Goal: Information Seeking & Learning: Learn about a topic

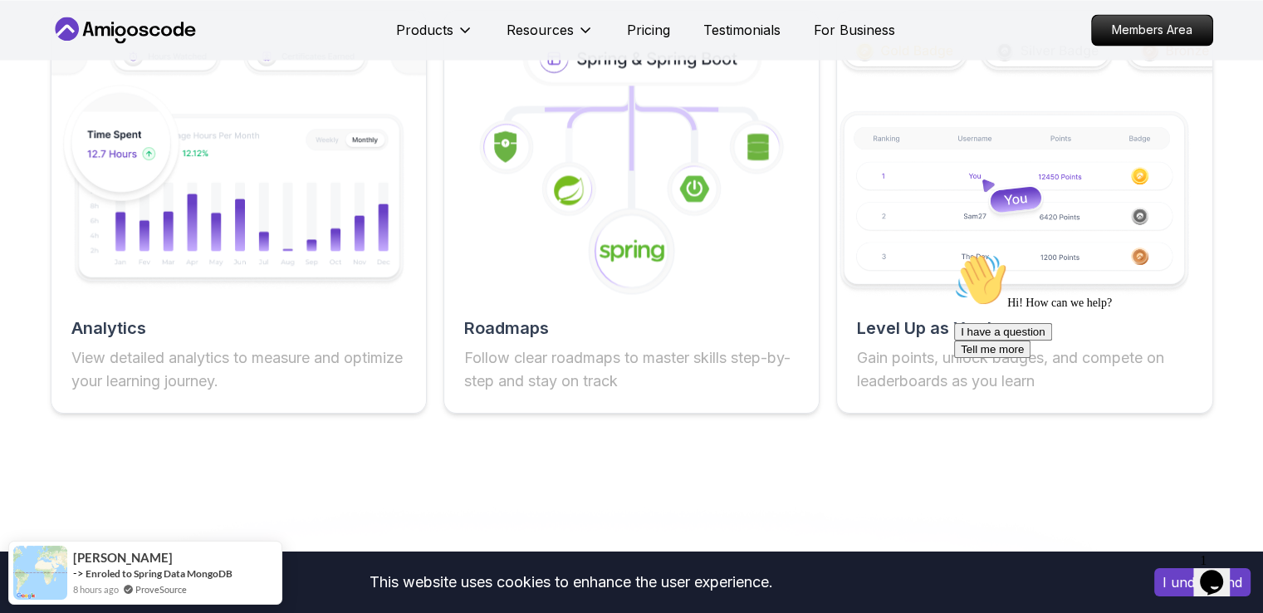
scroll to position [3488, 0]
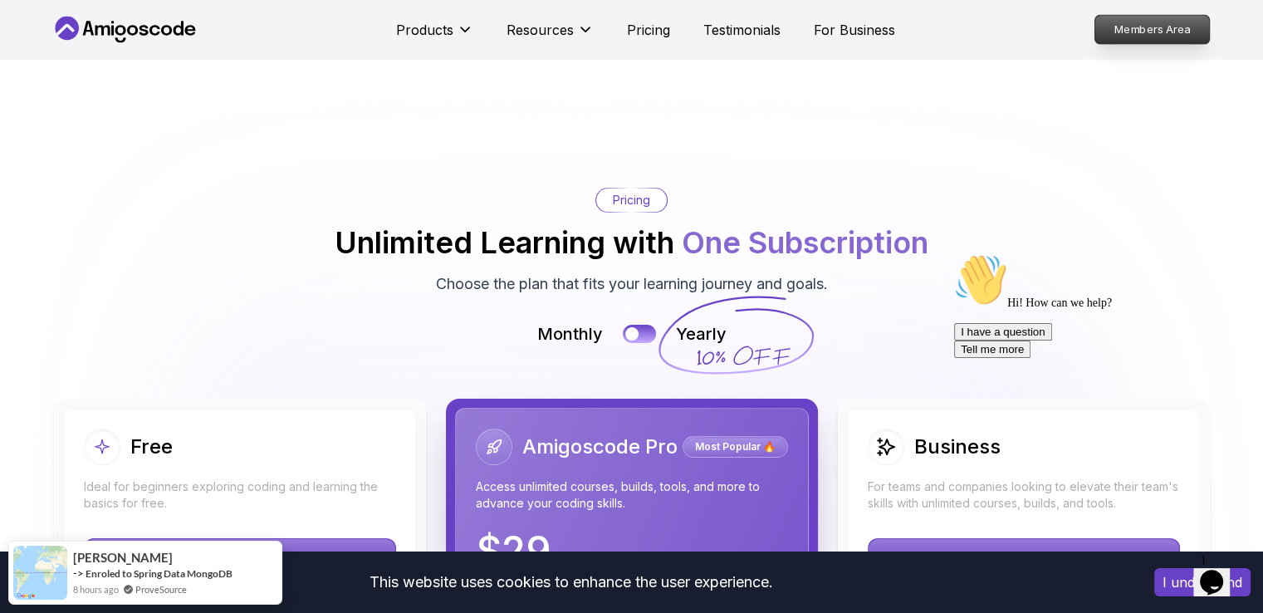
click at [1123, 32] on p "Members Area" at bounding box center [1152, 30] width 115 height 28
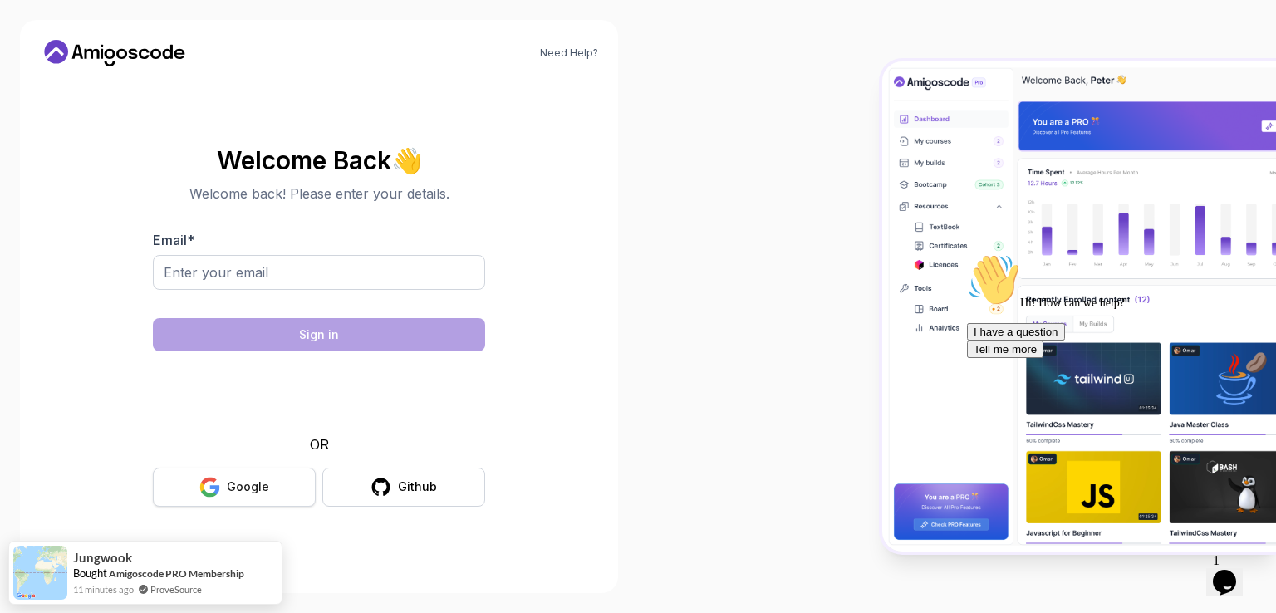
click at [252, 477] on button "Google" at bounding box center [234, 487] width 163 height 39
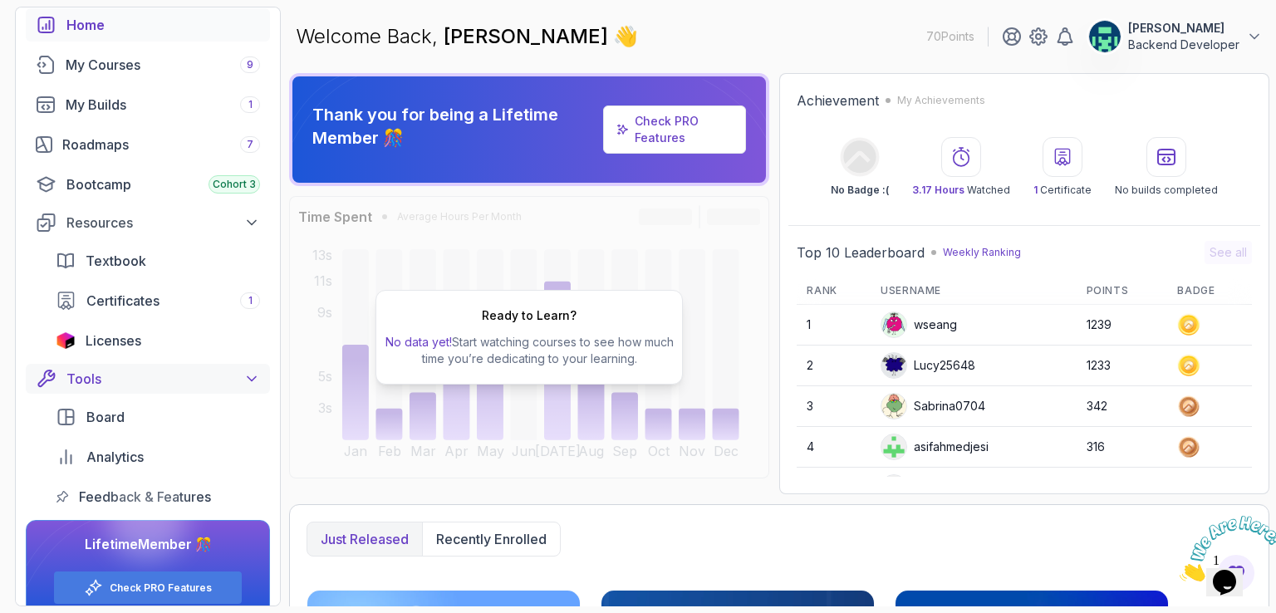
scroll to position [106, 0]
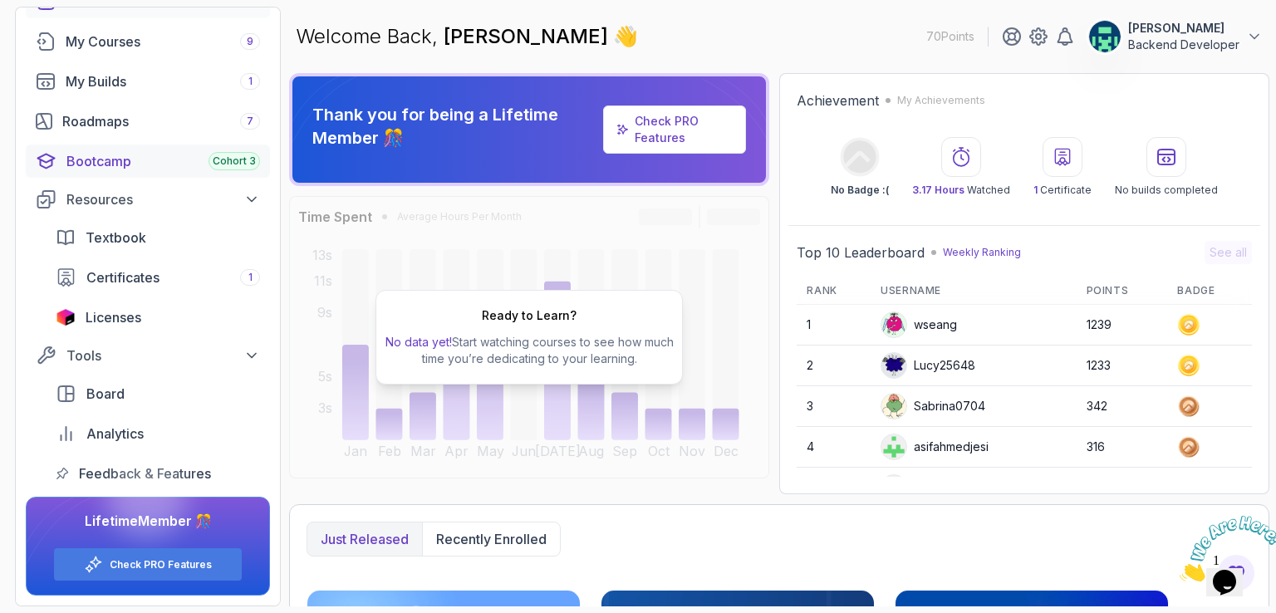
click at [202, 154] on div "Bootcamp Cohort 3" at bounding box center [163, 161] width 194 height 20
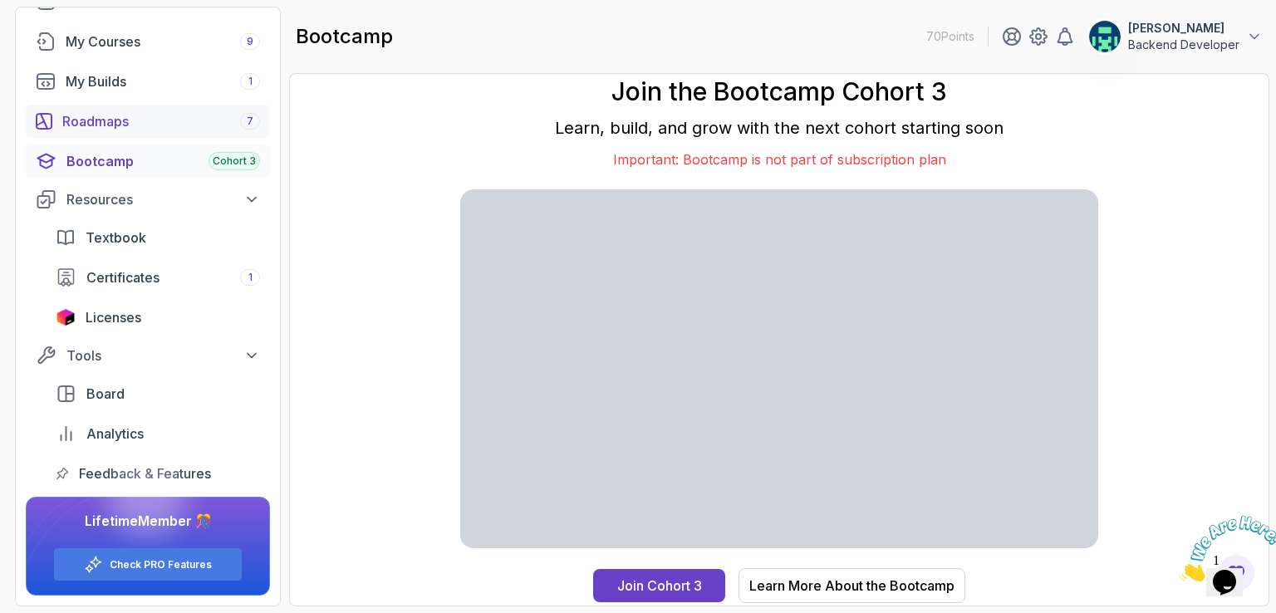
click at [134, 120] on div "Roadmaps 7" at bounding box center [161, 121] width 198 height 20
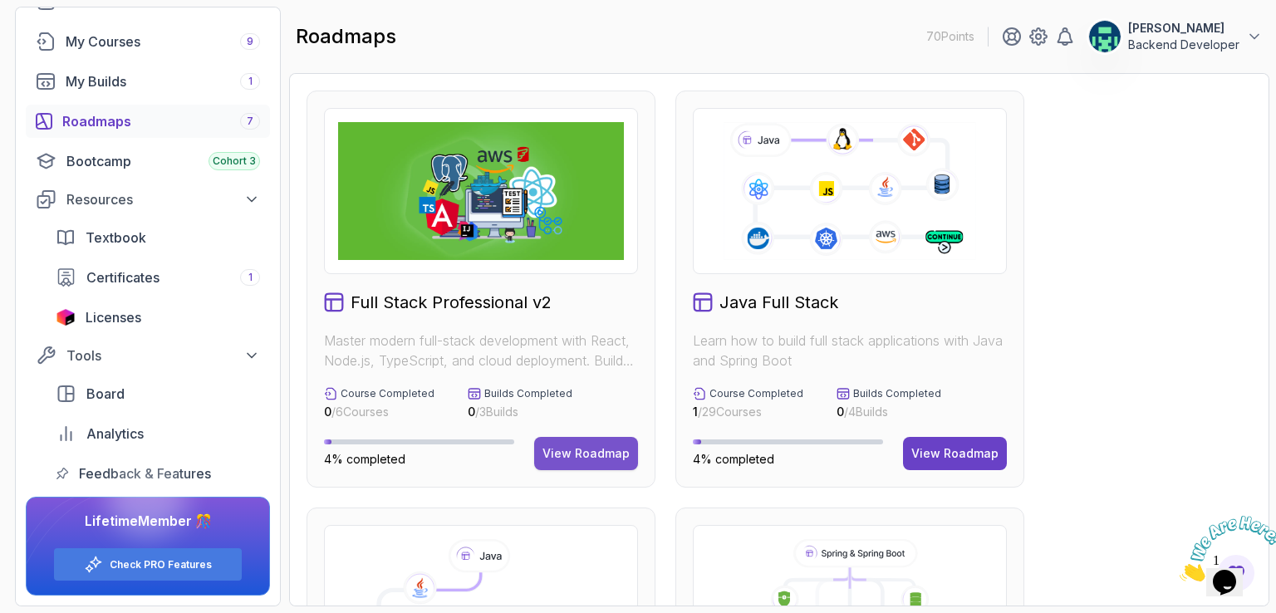
click at [596, 454] on div "View Roadmap" at bounding box center [585, 453] width 87 height 17
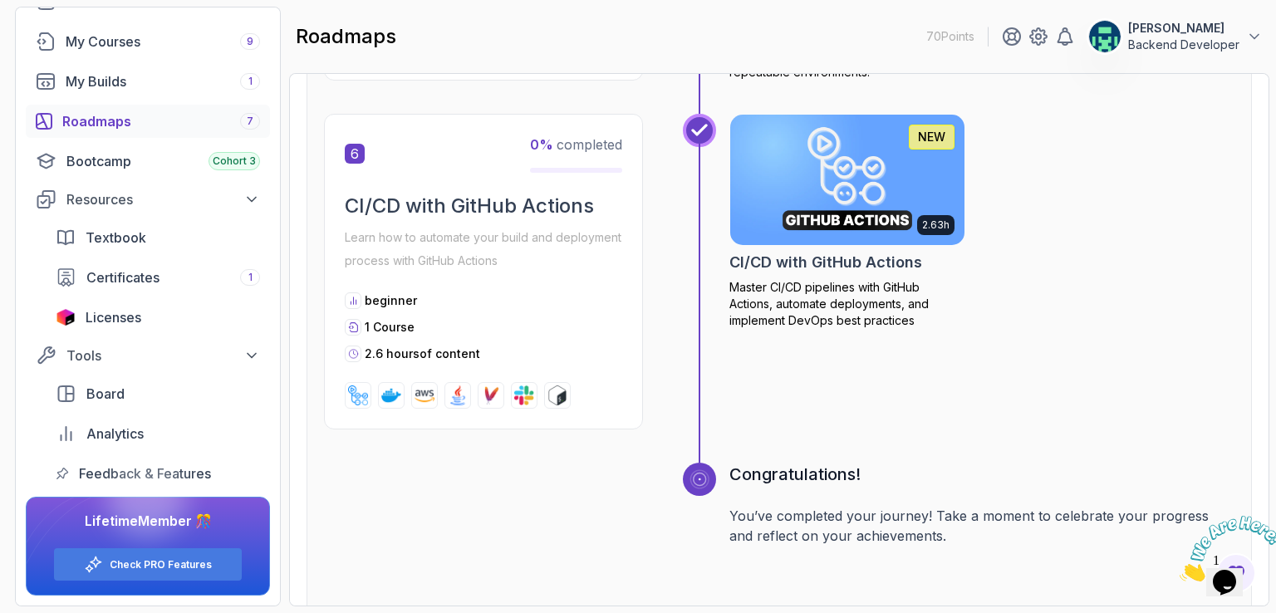
scroll to position [2402, 0]
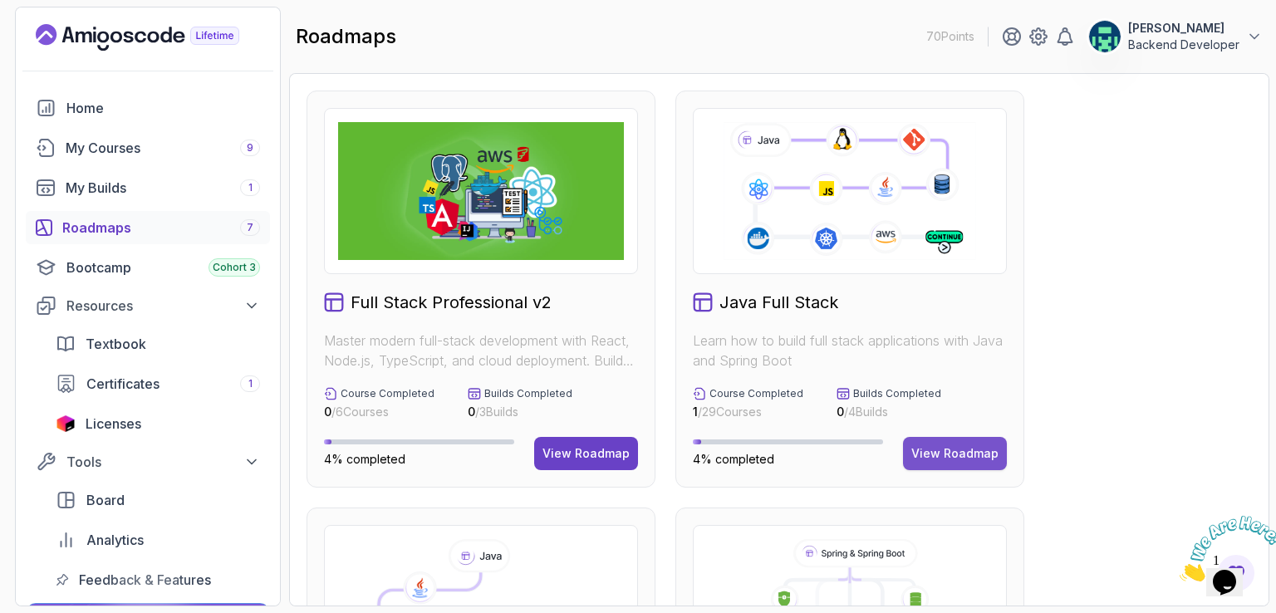
click at [983, 450] on div "View Roadmap" at bounding box center [954, 453] width 87 height 17
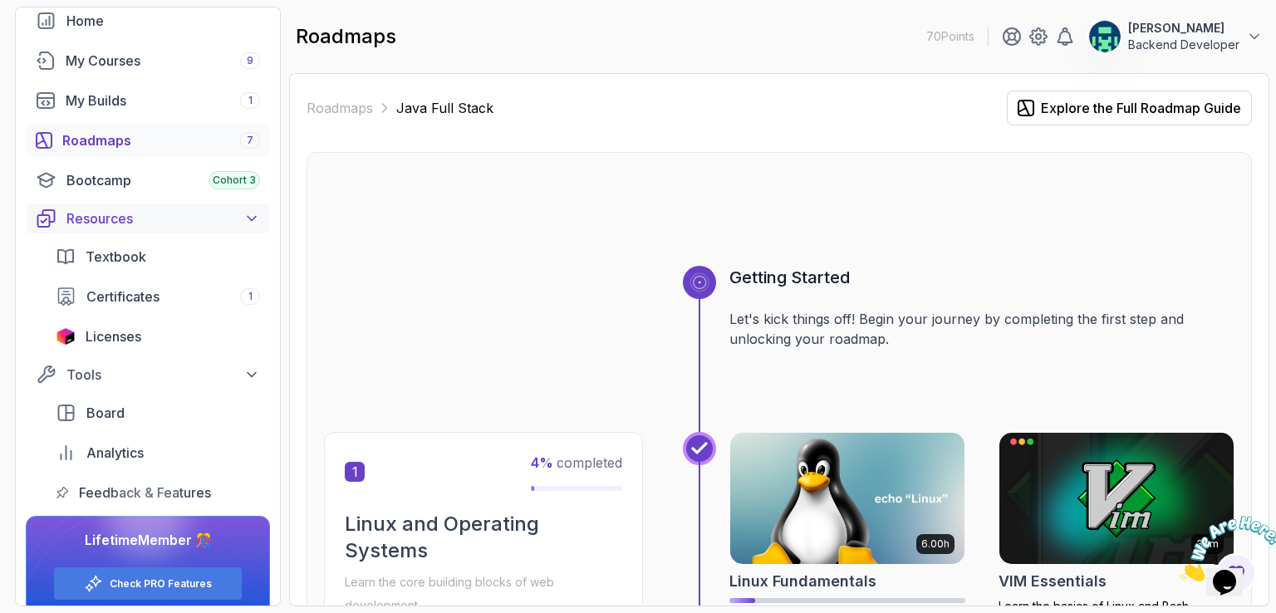
scroll to position [106, 0]
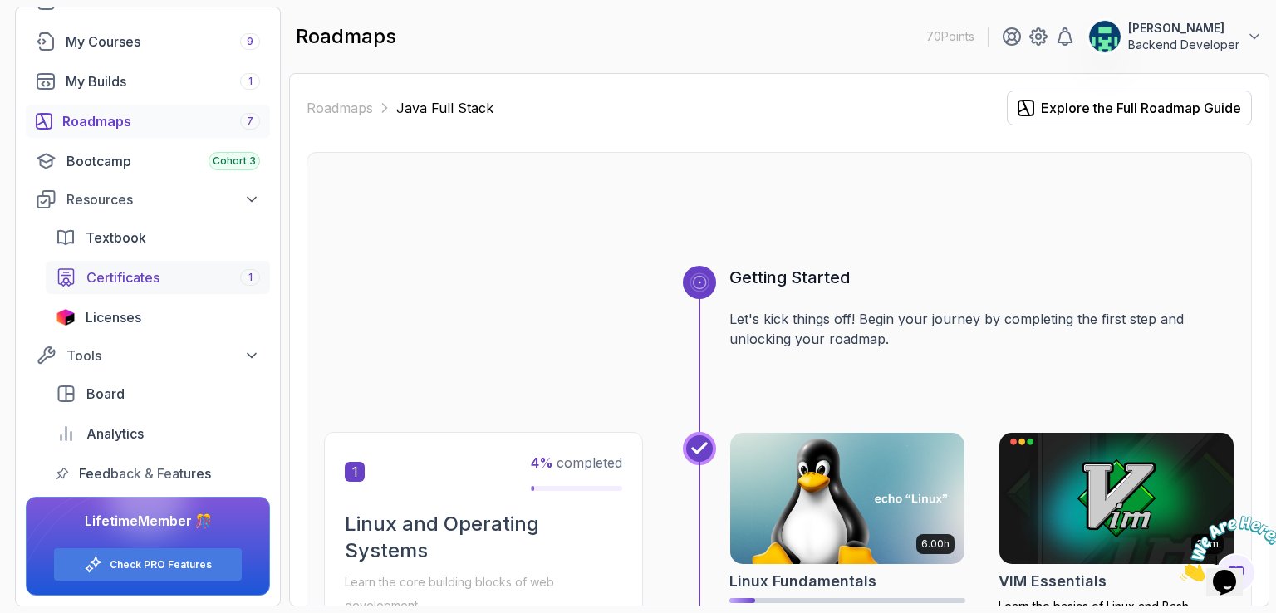
click at [197, 279] on div "Certificates 1" at bounding box center [173, 277] width 174 height 20
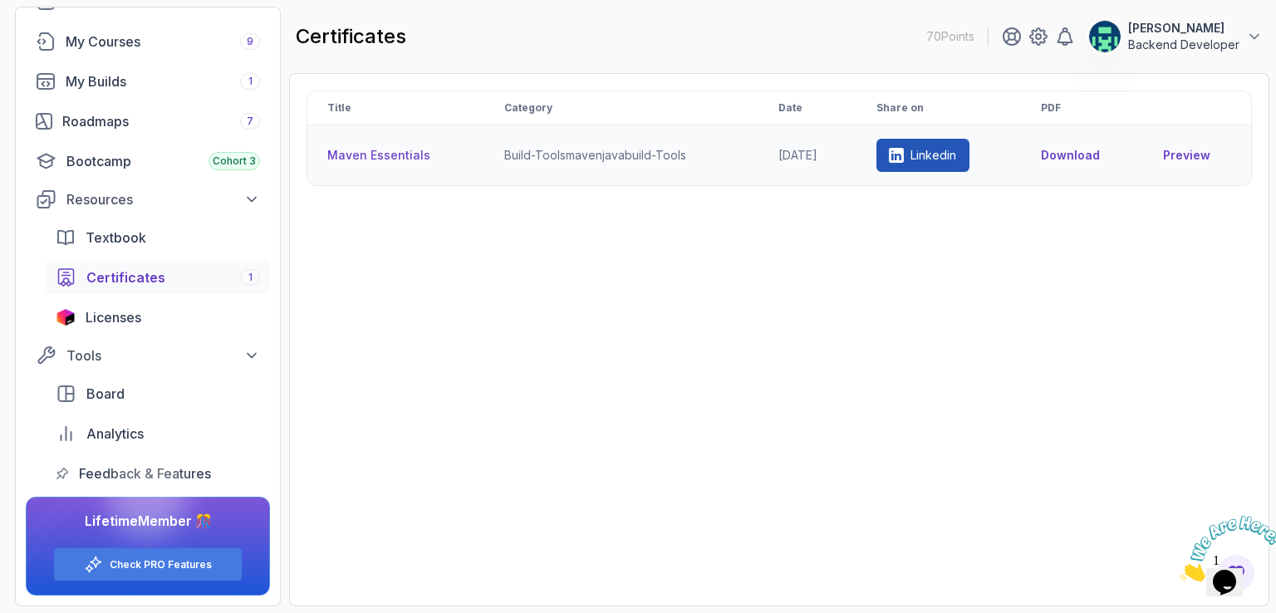
click at [1199, 150] on link "Preview" at bounding box center [1197, 155] width 68 height 17
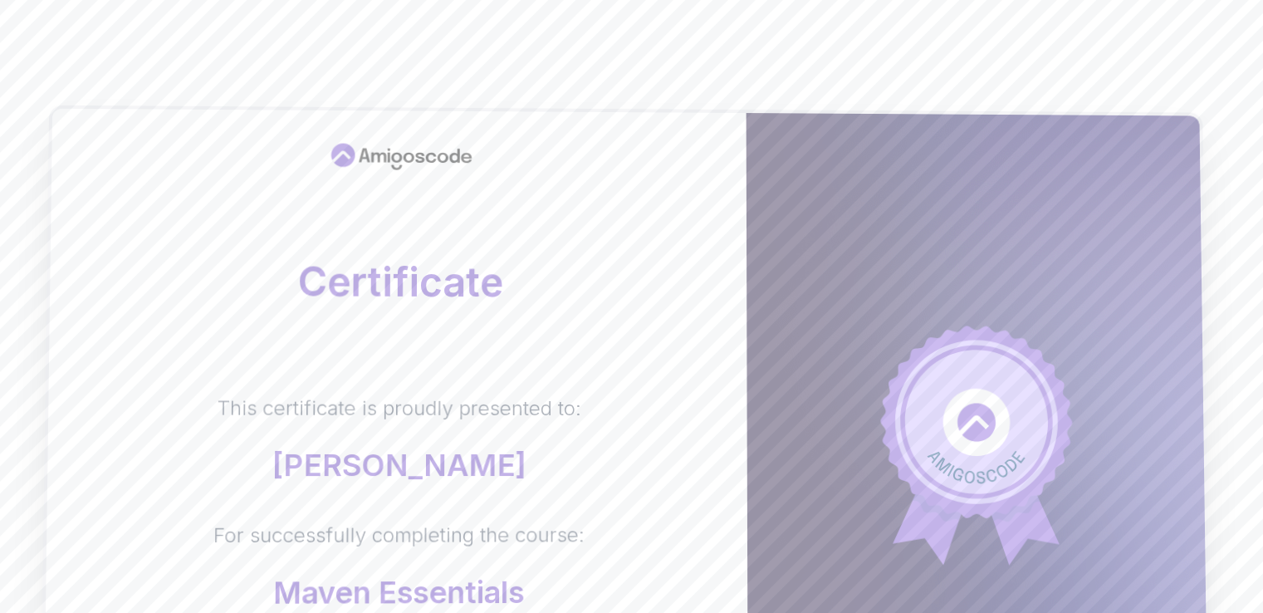
click at [674, 292] on div "Certificate This certificate is proudly presented to: [PERSON_NAME] For success…" at bounding box center [395, 448] width 705 height 678
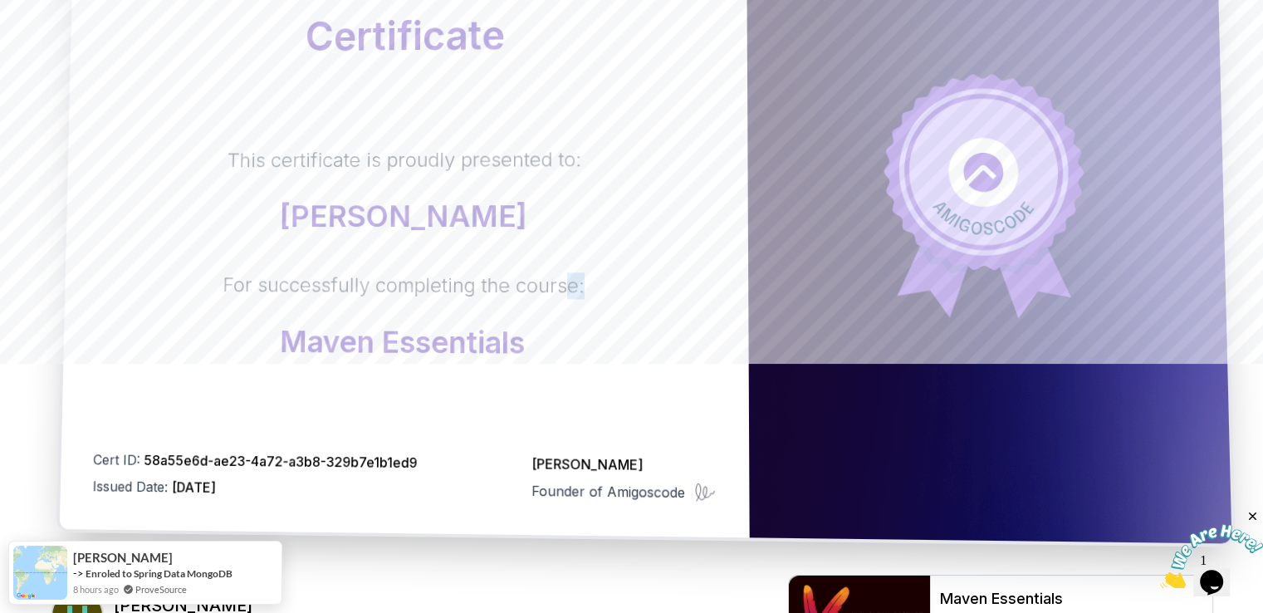
drag, startPoint x: 565, startPoint y: 291, endPoint x: 591, endPoint y: 253, distance: 45.9
click at [591, 255] on div "This certificate is proudly presented to: Xavier Pocchettino For successfully c…" at bounding box center [406, 253] width 620 height 214
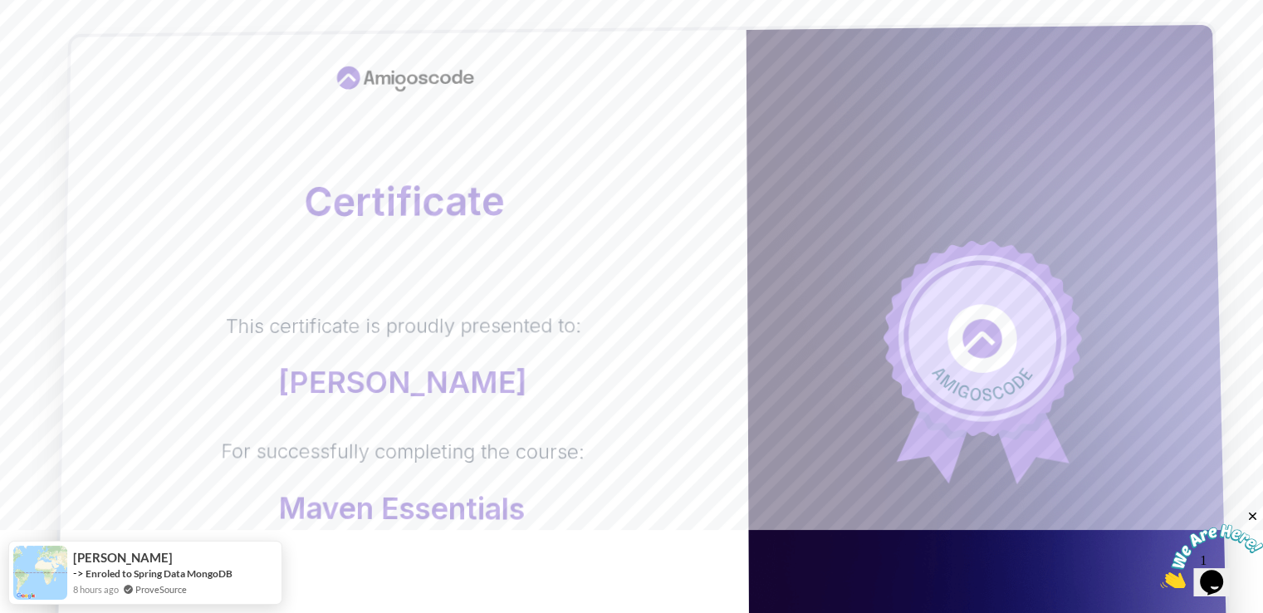
click at [653, 276] on div "Certificate This certificate is proudly presented to: Xavier Pocchettino For su…" at bounding box center [402, 367] width 693 height 674
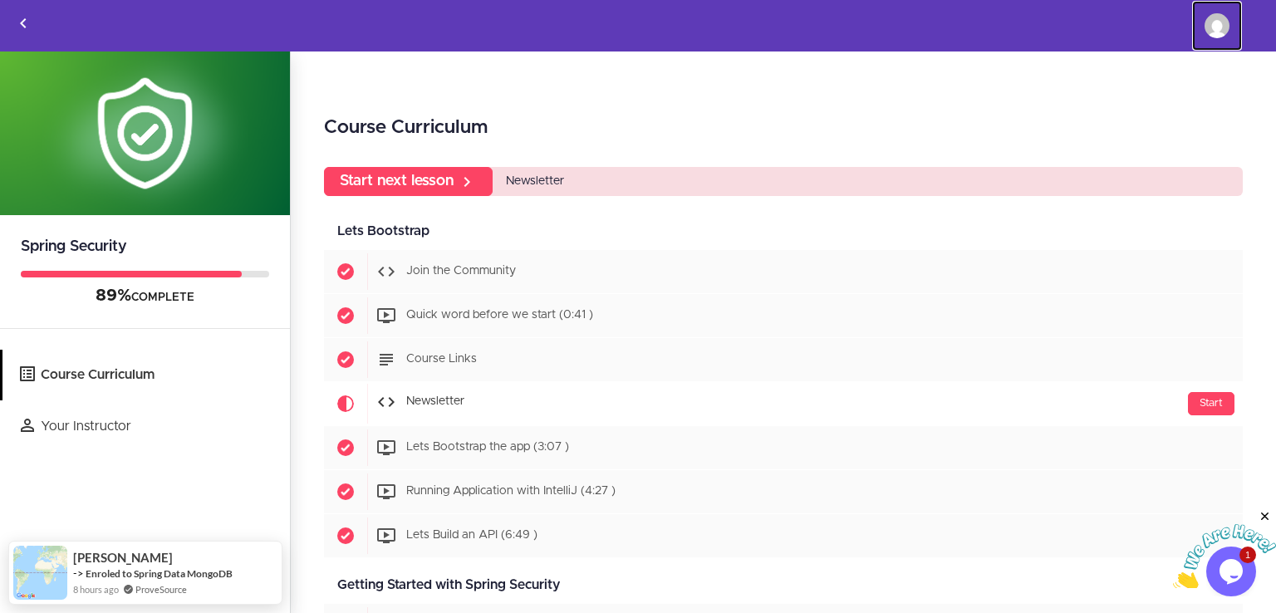
click at [1196, 25] on link "Xavier Pocchettino" at bounding box center [1217, 26] width 50 height 50
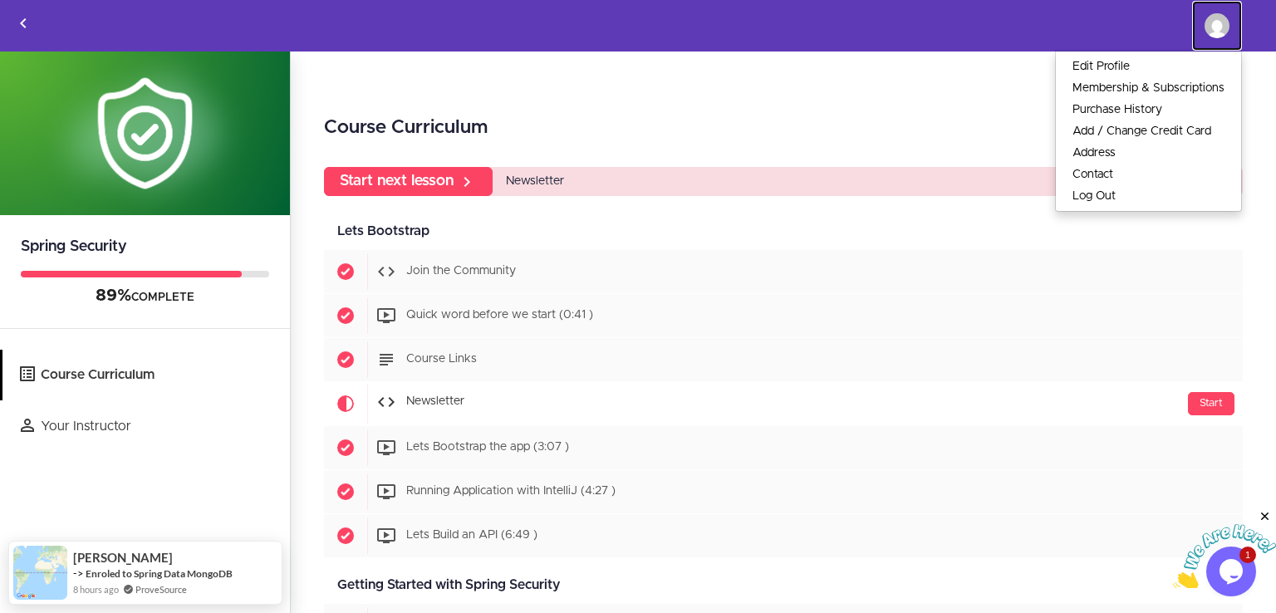
click at [1209, 21] on img at bounding box center [1216, 25] width 25 height 25
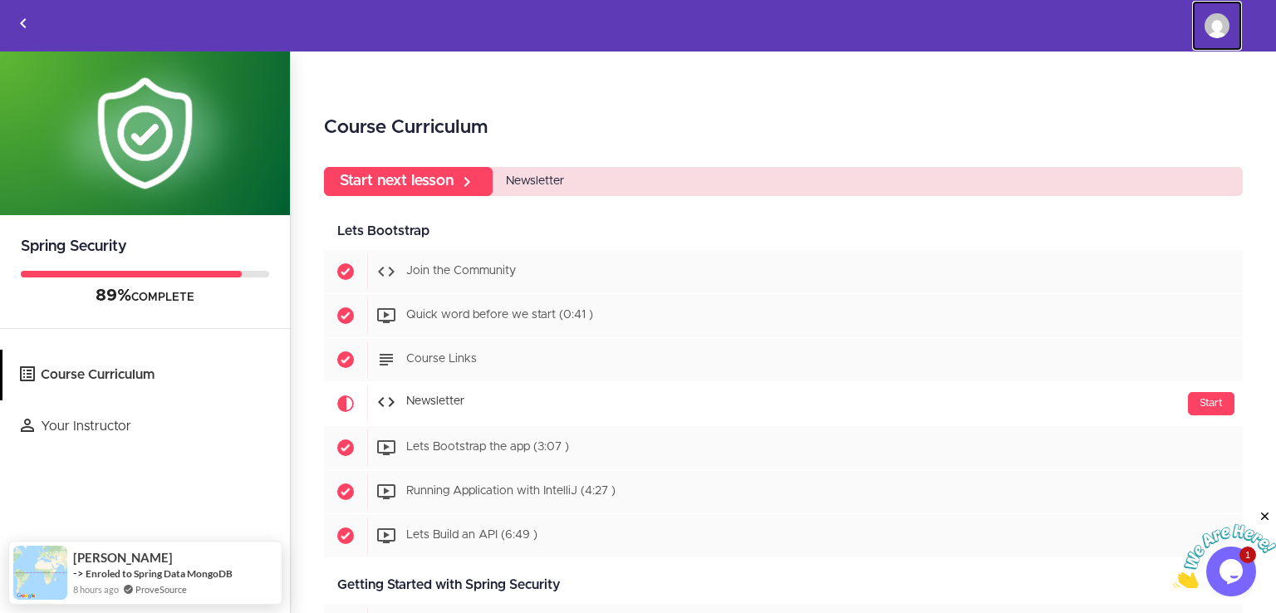
click at [1209, 21] on img at bounding box center [1216, 25] width 25 height 25
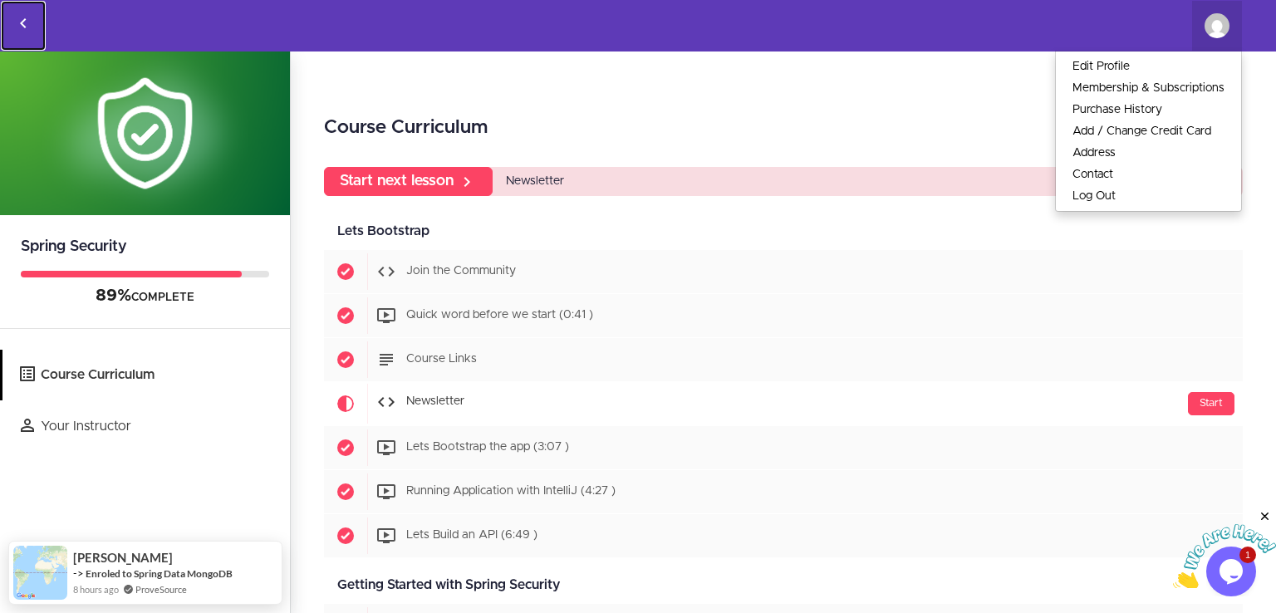
click at [31, 22] on icon "Back to courses" at bounding box center [23, 23] width 20 height 20
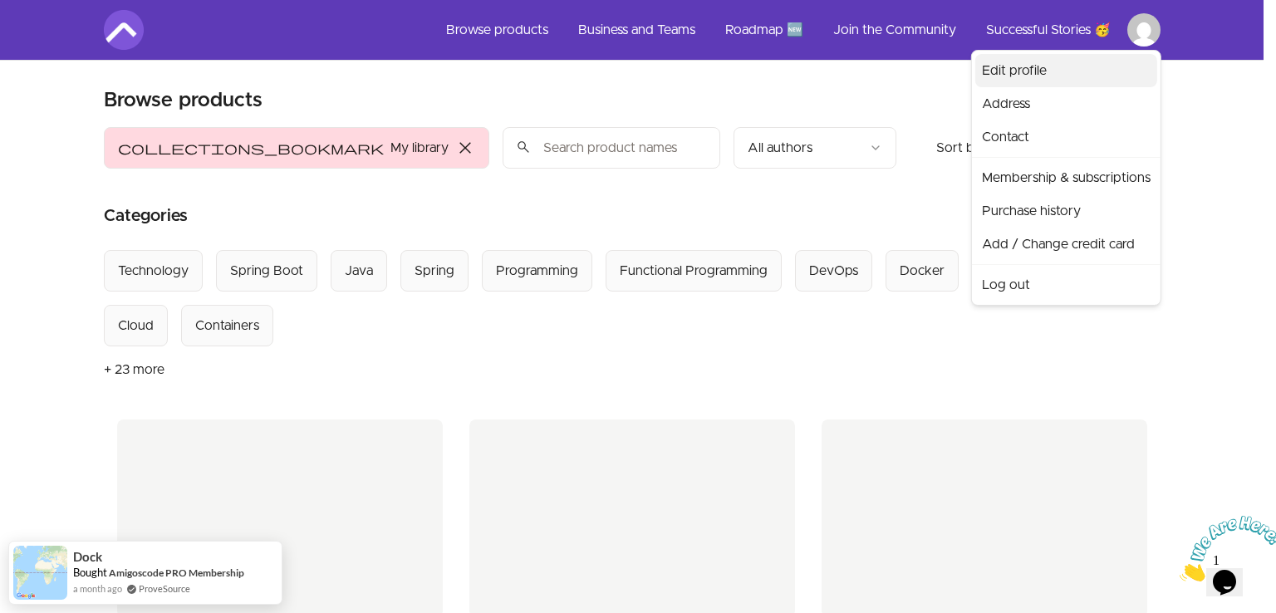
click at [1041, 71] on link "Edit profile" at bounding box center [1066, 70] width 182 height 33
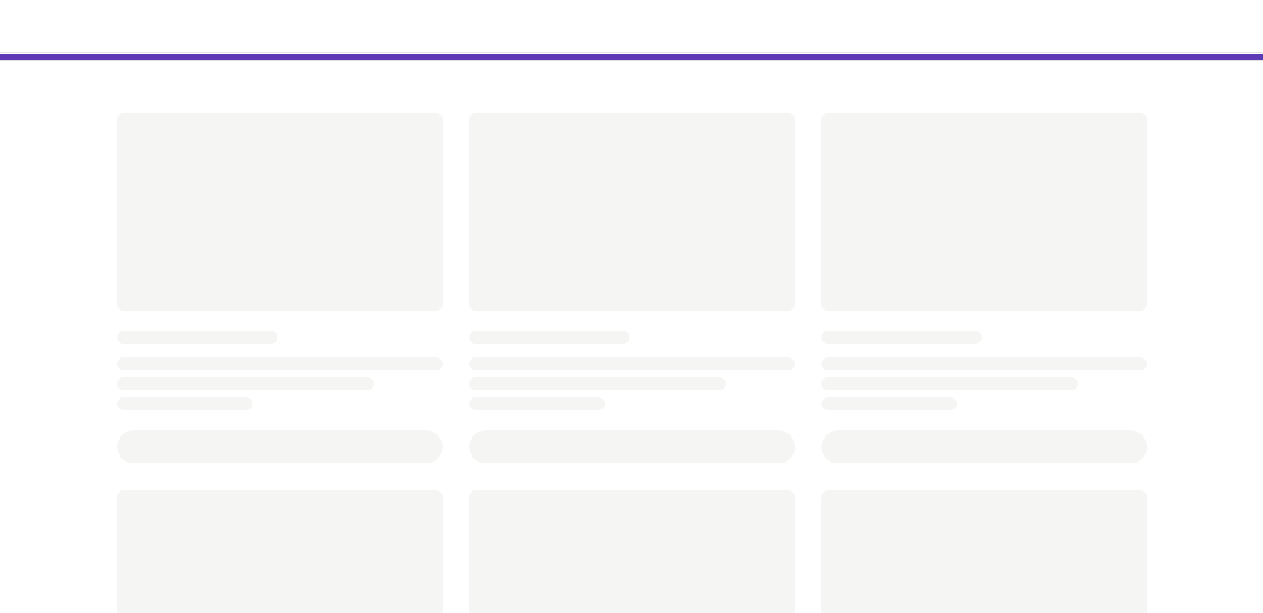
scroll to position [32, 0]
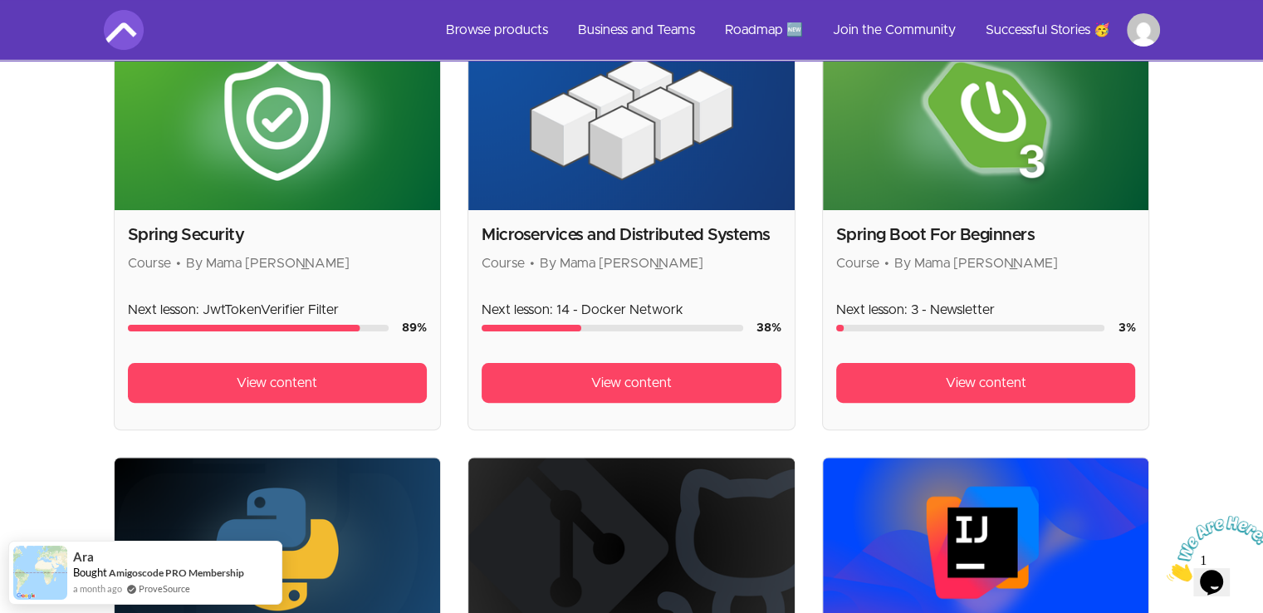
scroll to position [364, 0]
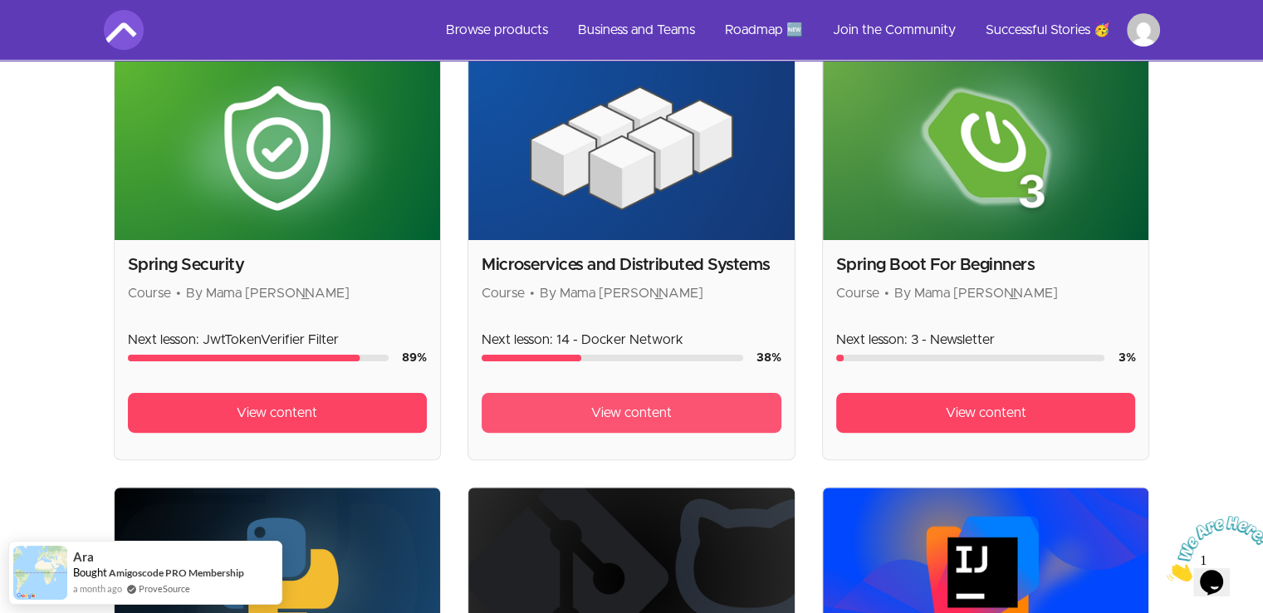
click at [632, 413] on span "View content" at bounding box center [631, 413] width 81 height 20
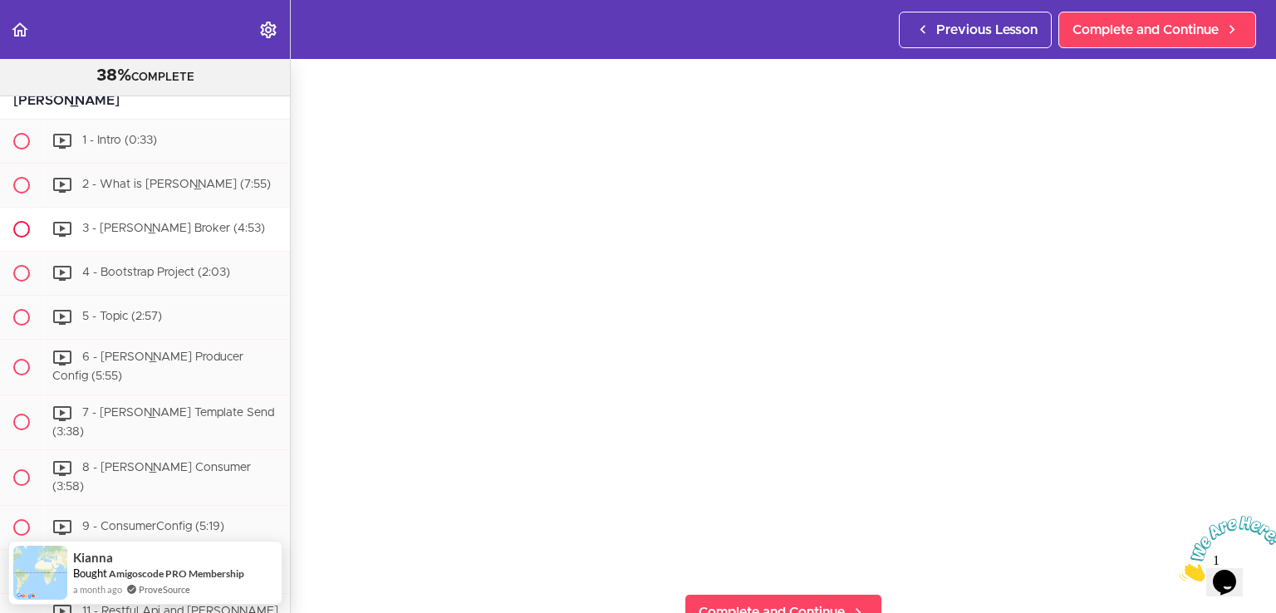
scroll to position [7959, 0]
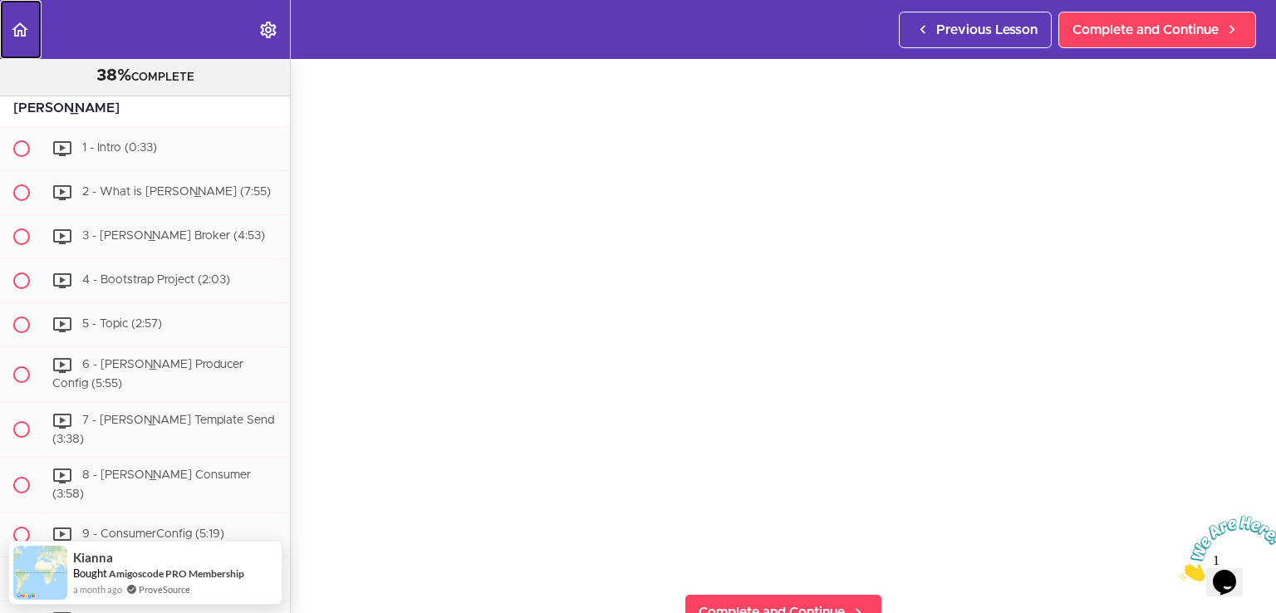
drag, startPoint x: 10, startPoint y: 32, endPoint x: 52, endPoint y: 27, distance: 42.6
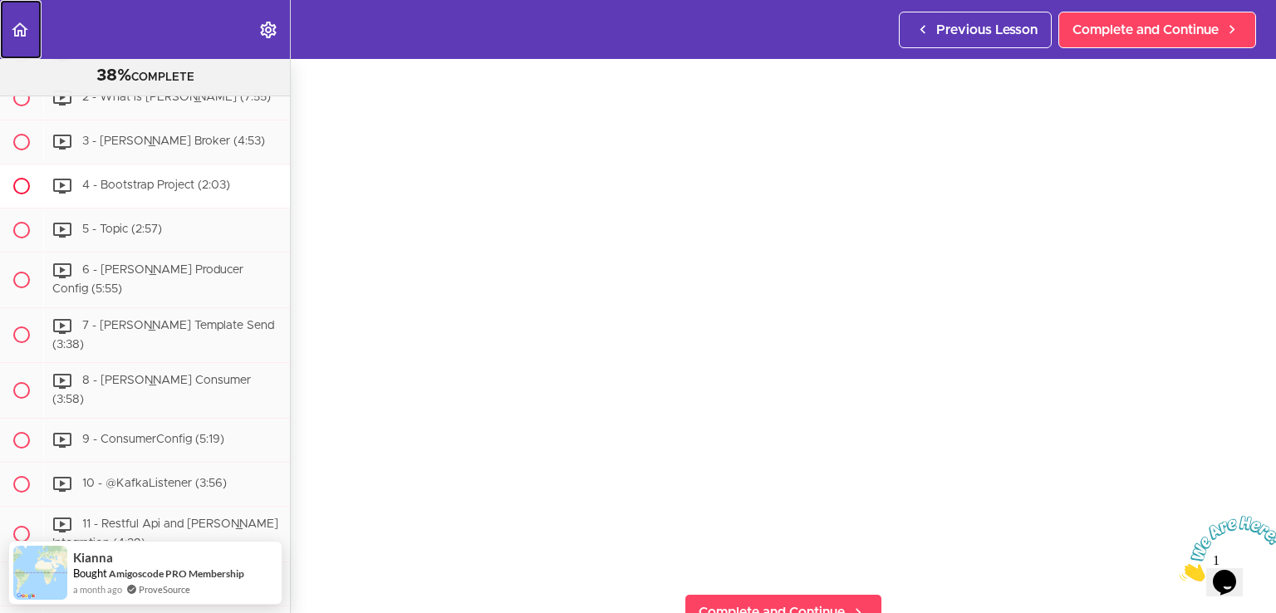
scroll to position [8042, 0]
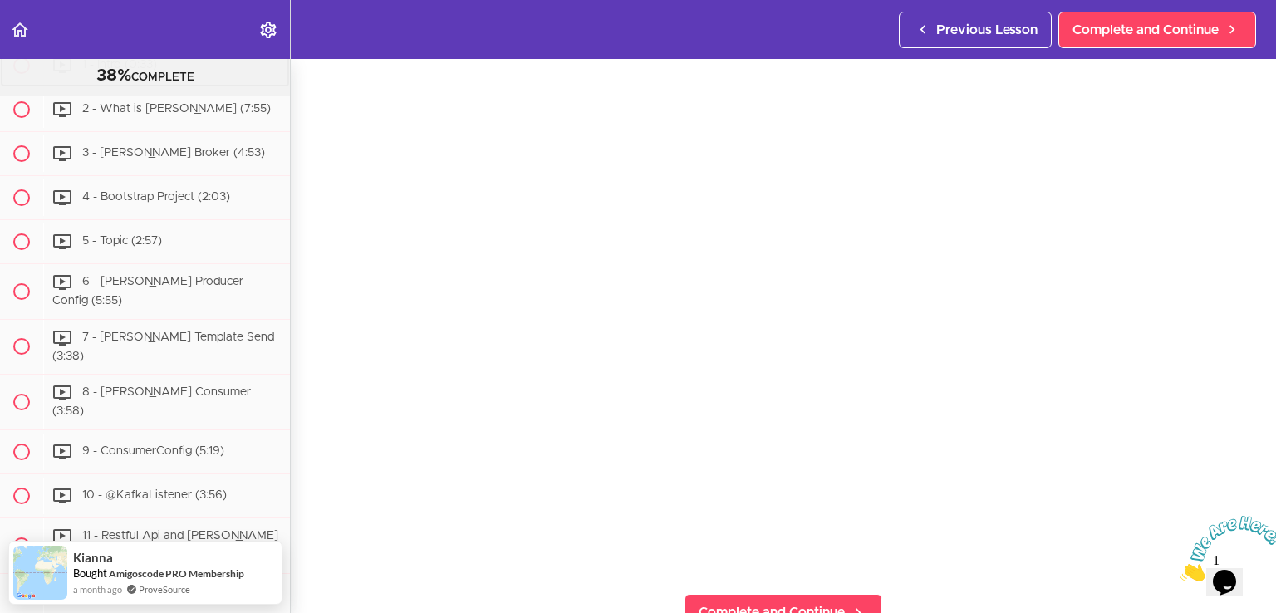
click at [137, 71] on span "1 - Intro (0:33)" at bounding box center [119, 65] width 75 height 12
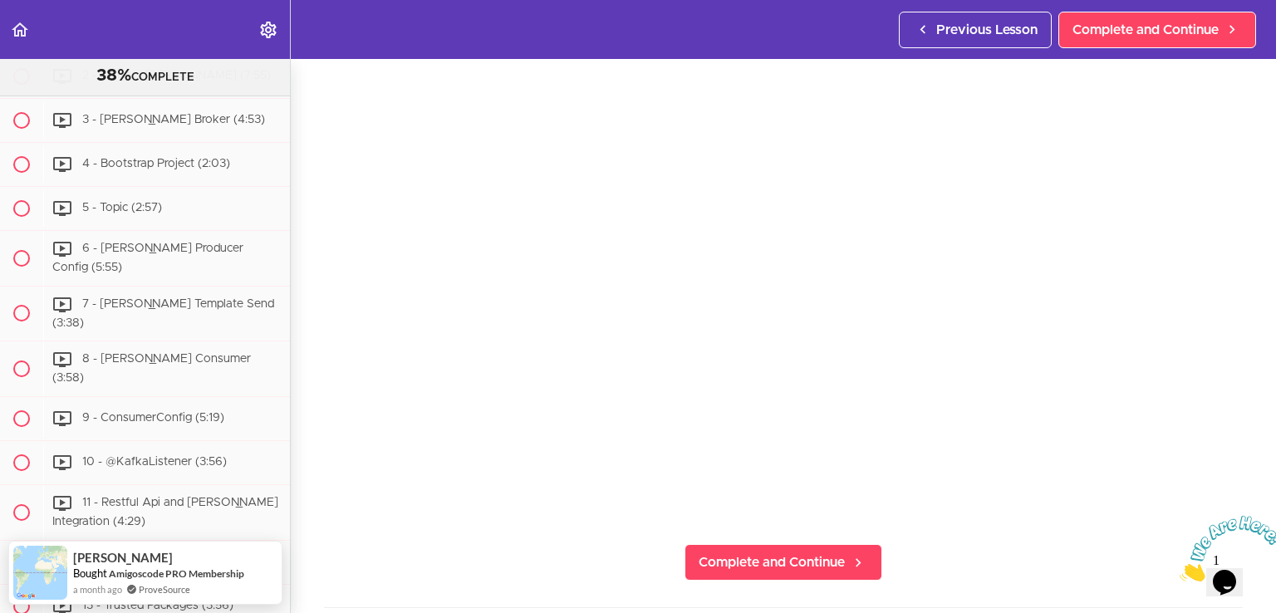
scroll to position [166, 0]
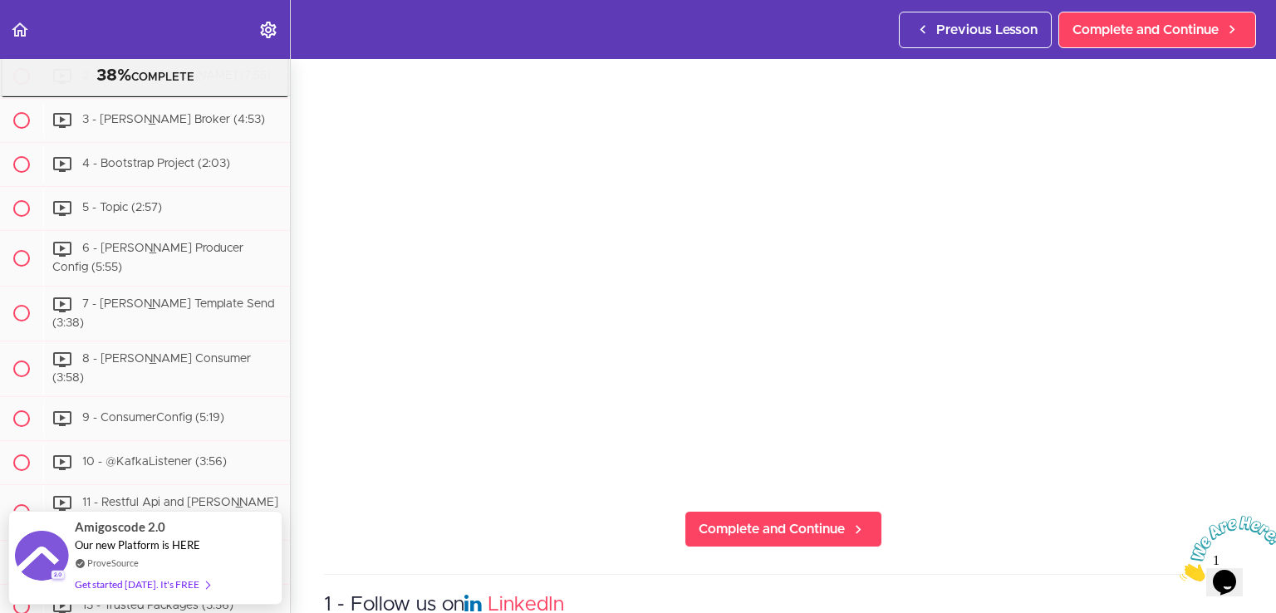
click at [105, 81] on span "2 - What is Kafka (7:55)" at bounding box center [176, 76] width 189 height 12
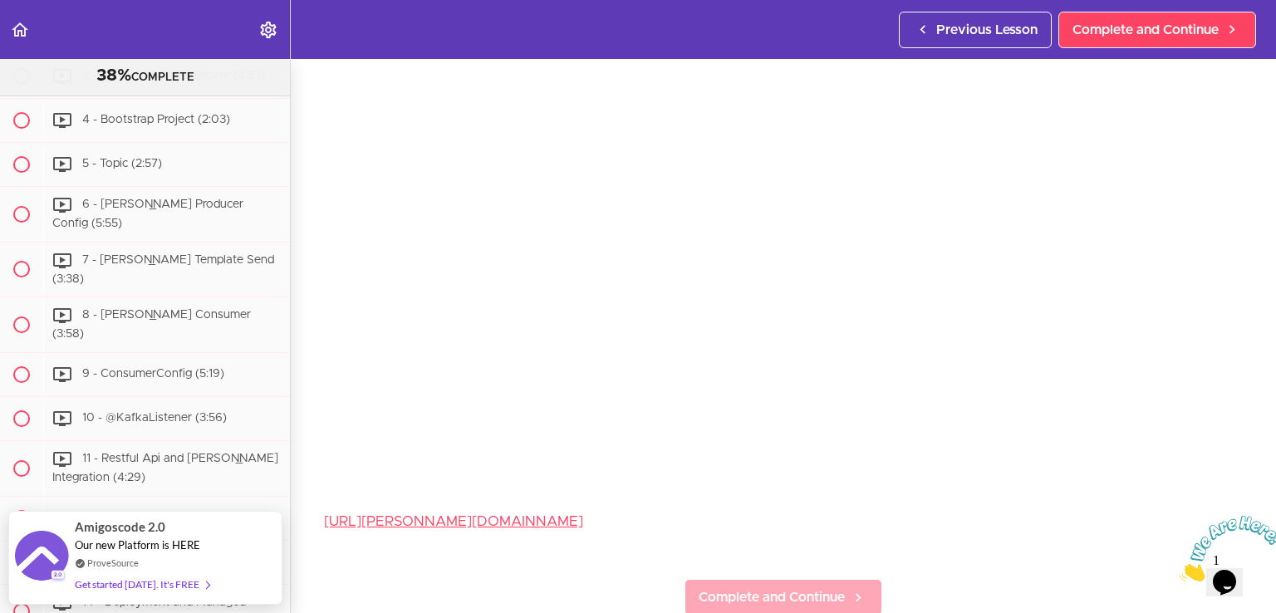
scroll to position [83, 0]
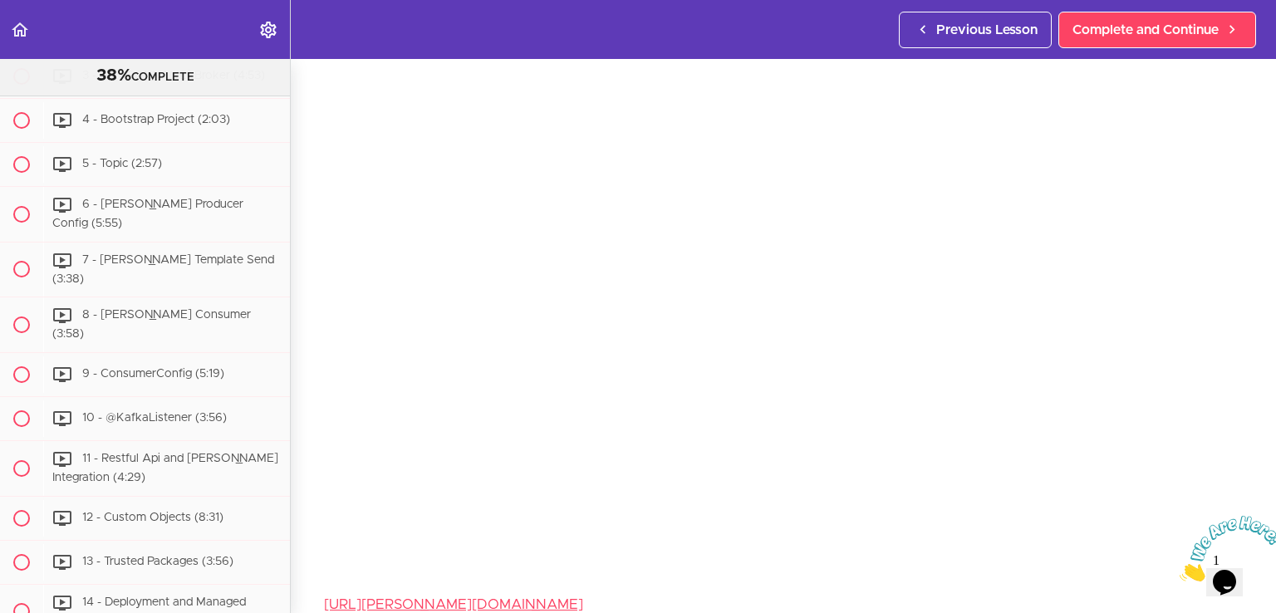
click at [1229, 576] on img at bounding box center [1230, 549] width 103 height 66
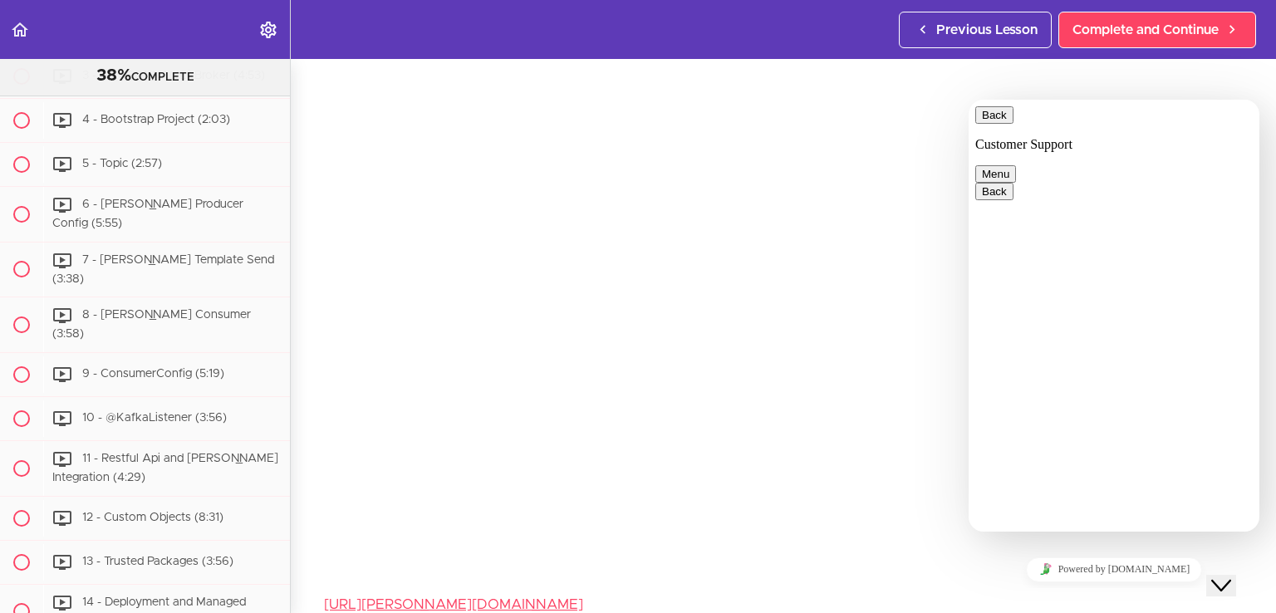
click at [988, 119] on button "Back" at bounding box center [994, 114] width 38 height 17
click at [890, 592] on p "https://kafka.apache.org/documentation/" at bounding box center [783, 604] width 919 height 25
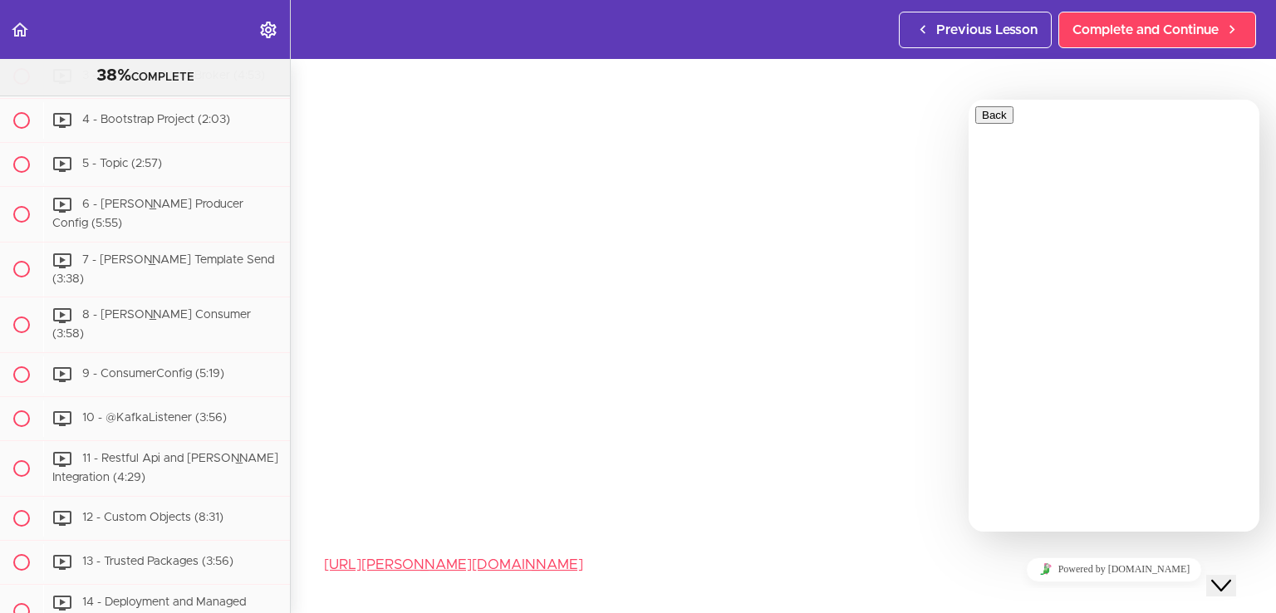
scroll to position [126, 0]
click at [1231, 576] on icon "Close Chat This icon closes the chat window." at bounding box center [1221, 586] width 20 height 20
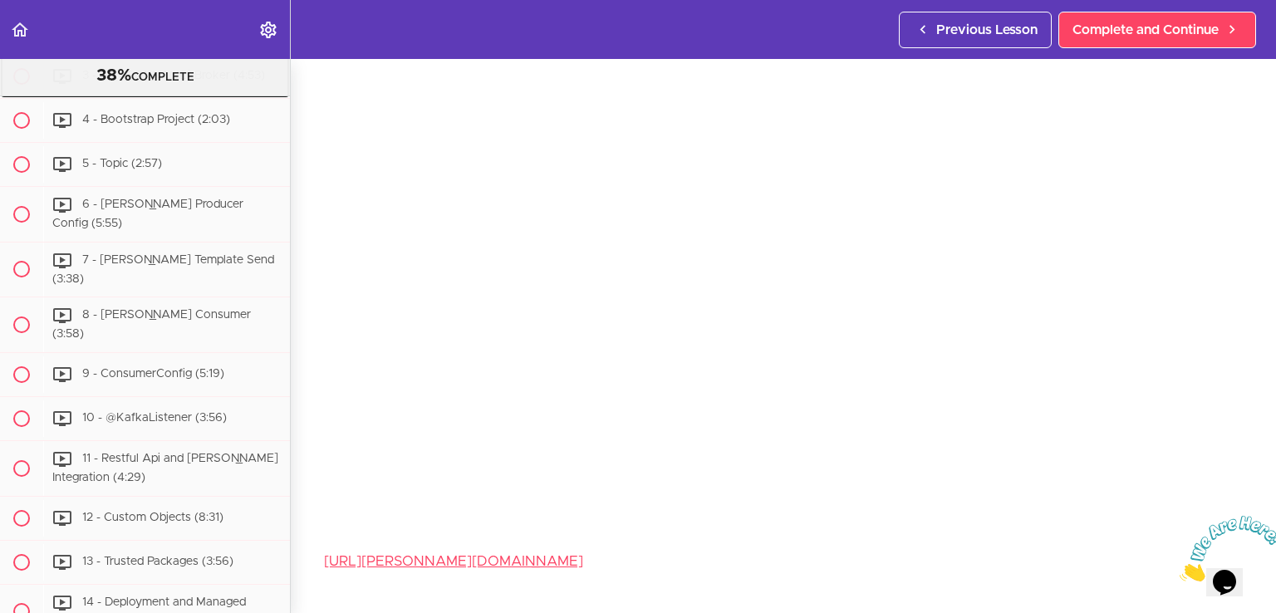
click at [91, 81] on span "3 - Kafka Broker (4:53)" at bounding box center [173, 76] width 183 height 12
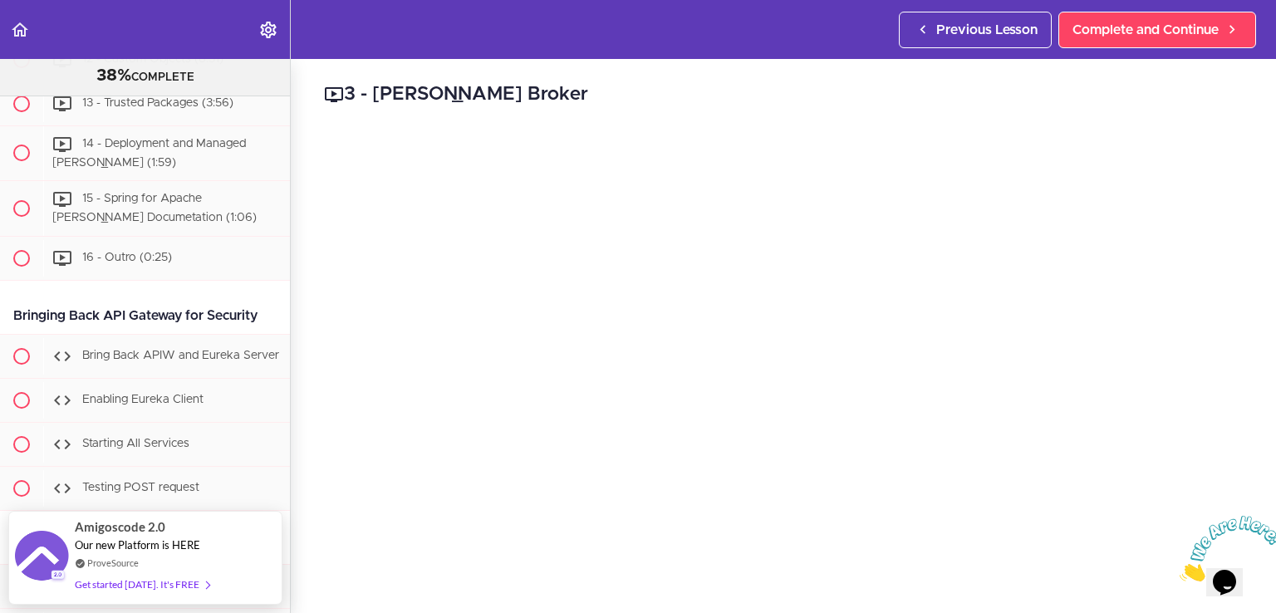
scroll to position [83, 0]
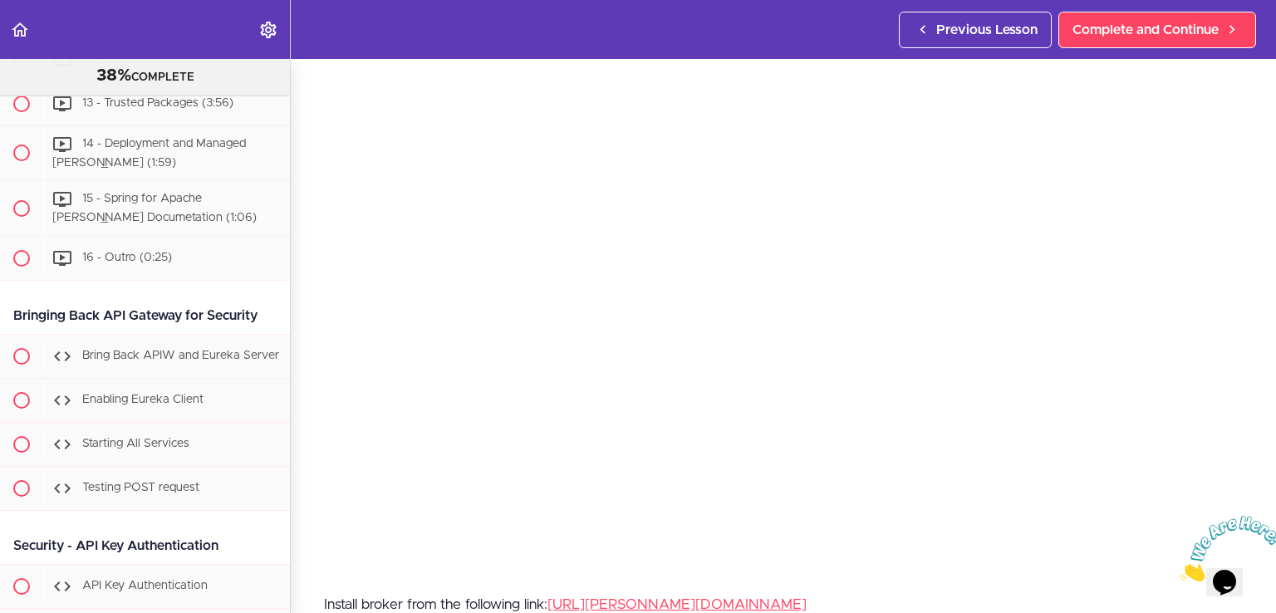
click at [1179, 570] on icon "Close" at bounding box center [1179, 577] width 0 height 14
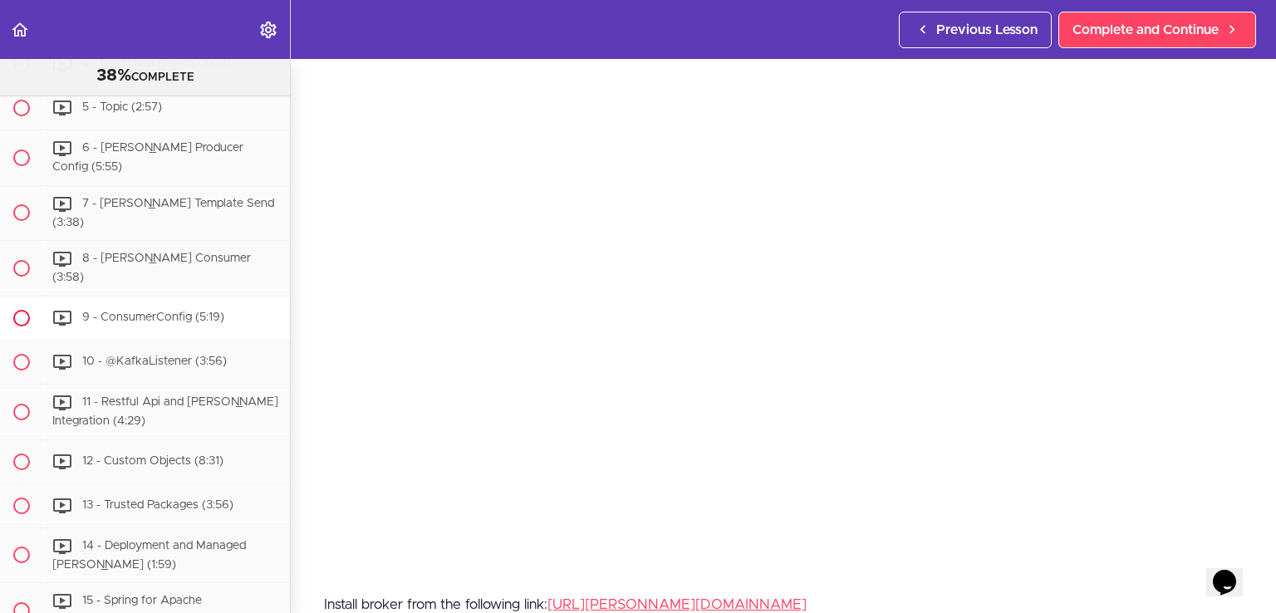
scroll to position [8163, 0]
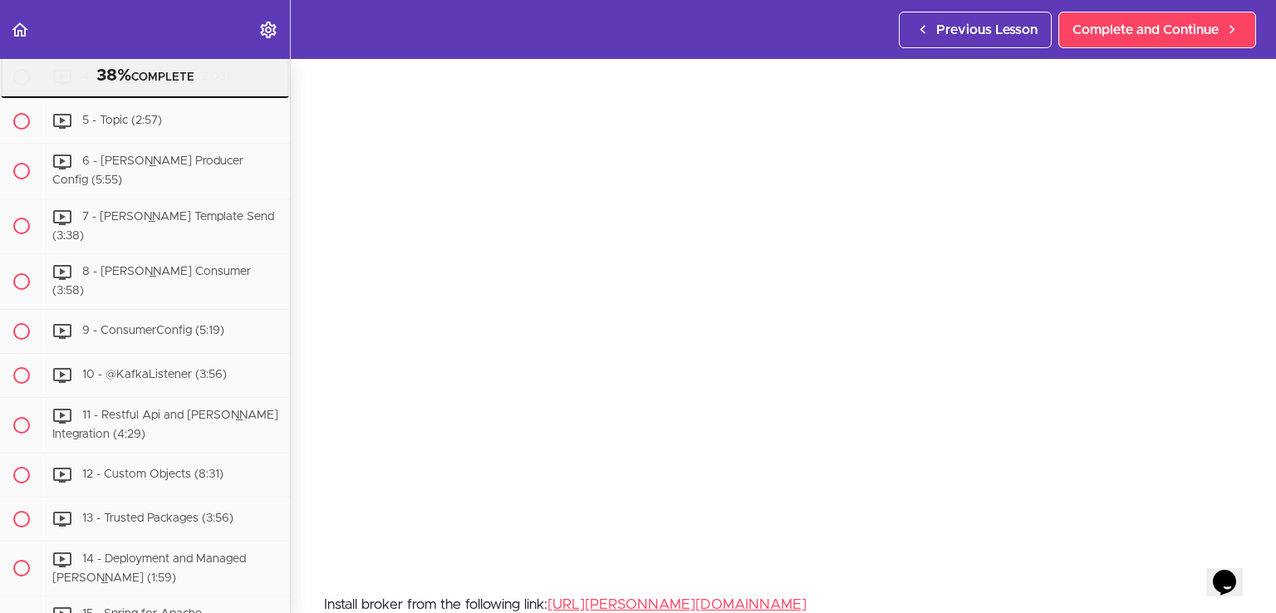
click at [118, 96] on div "4 - Bootstrap Project (2:03)" at bounding box center [166, 77] width 247 height 37
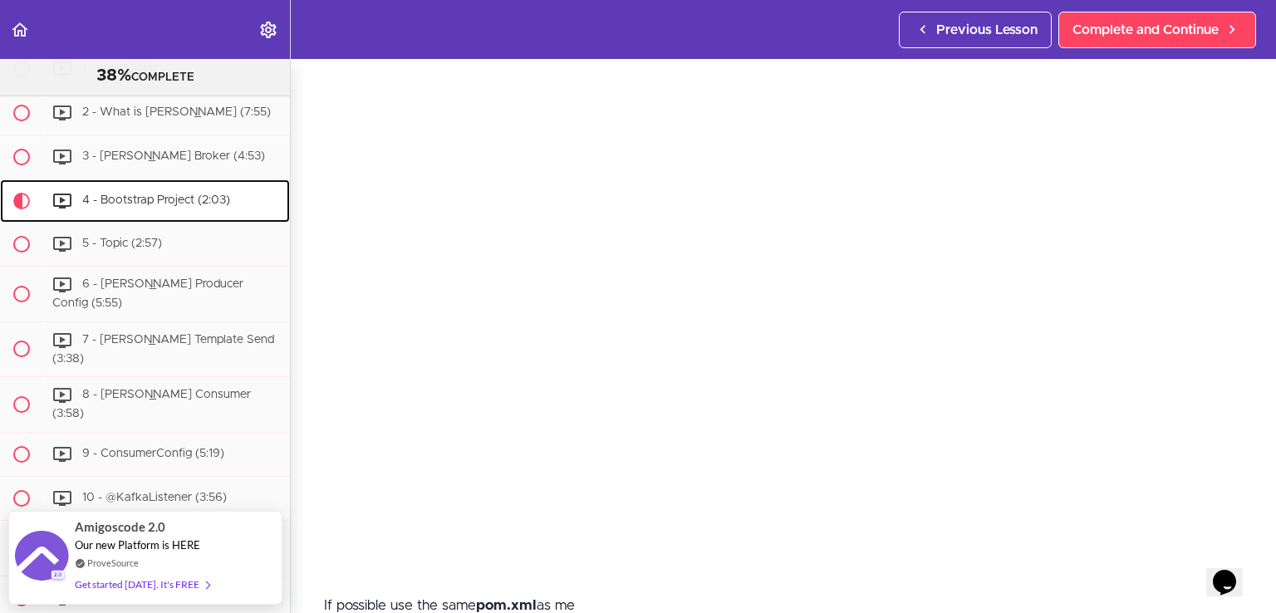
scroll to position [83, 0]
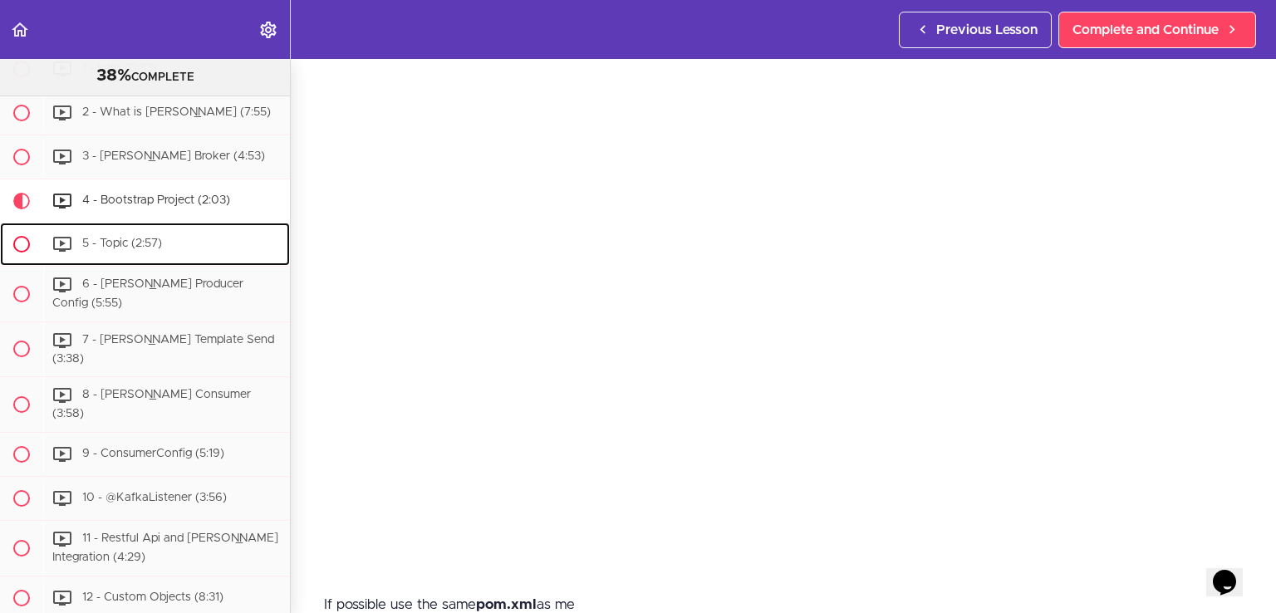
click at [146, 262] on div "5 - Topic (2:57)" at bounding box center [166, 244] width 247 height 37
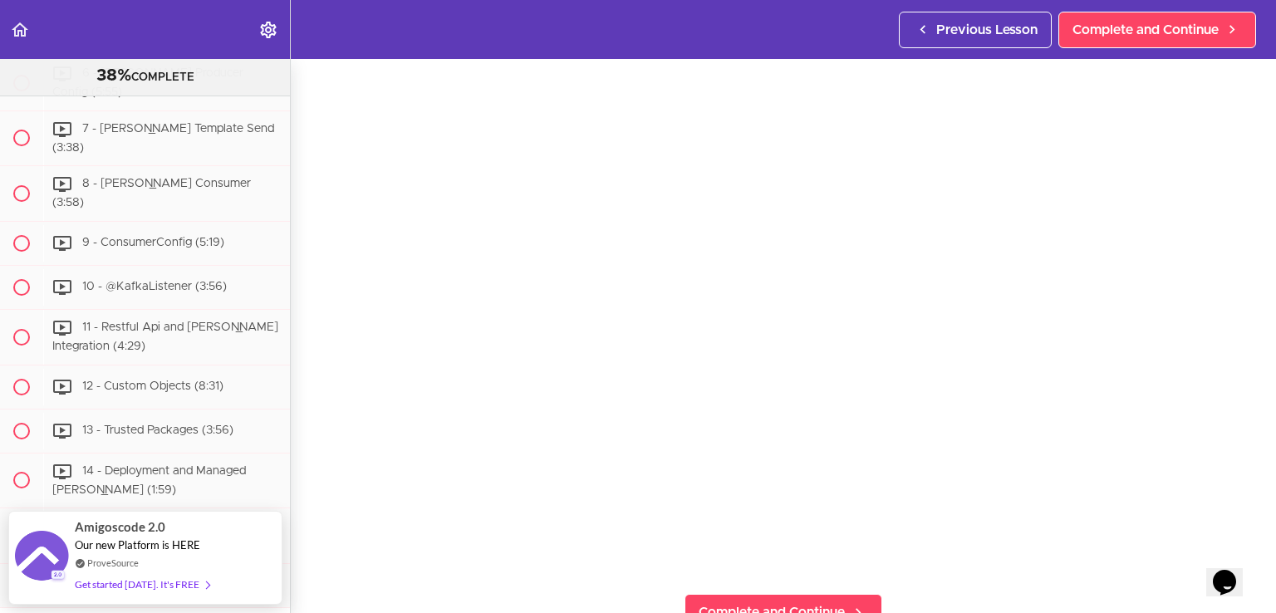
scroll to position [83, 0]
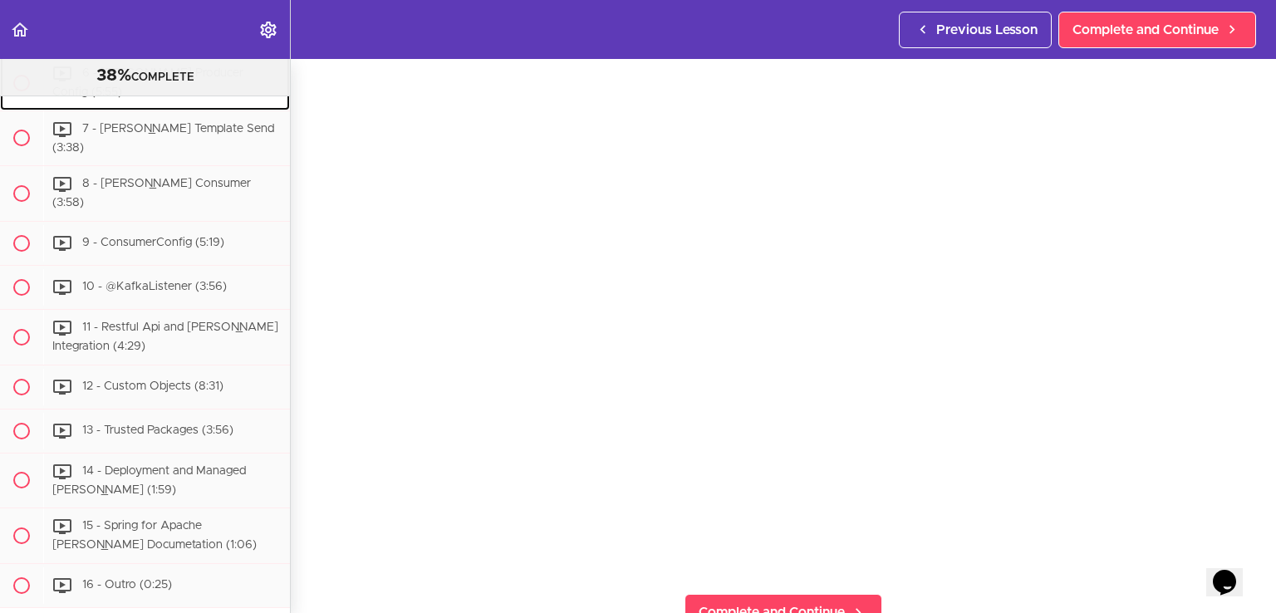
click at [128, 98] on span "6 - Kafka Producer Config (5:55)" at bounding box center [147, 82] width 191 height 31
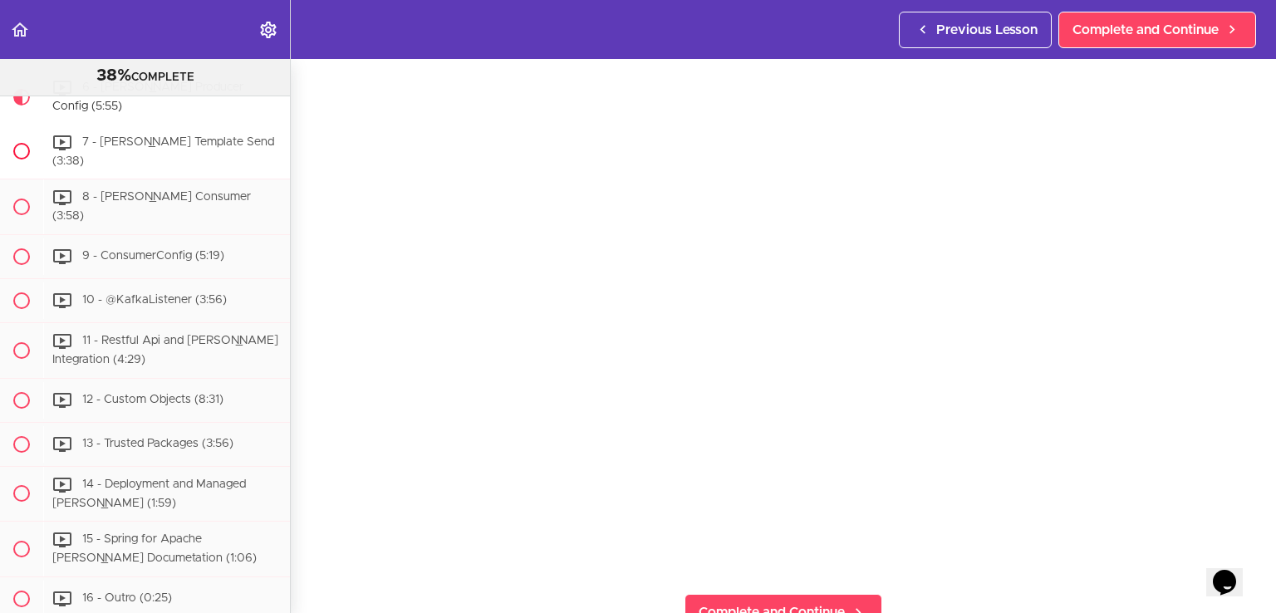
scroll to position [8155, 0]
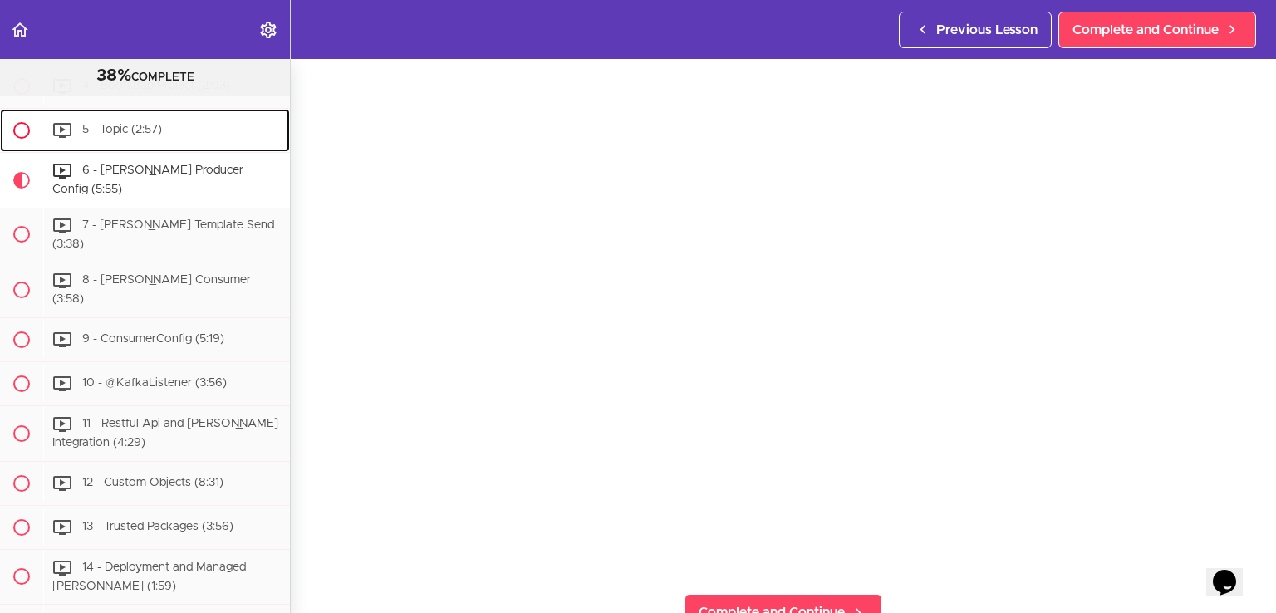
click at [149, 135] on span "5 - Topic (2:57)" at bounding box center [122, 130] width 80 height 12
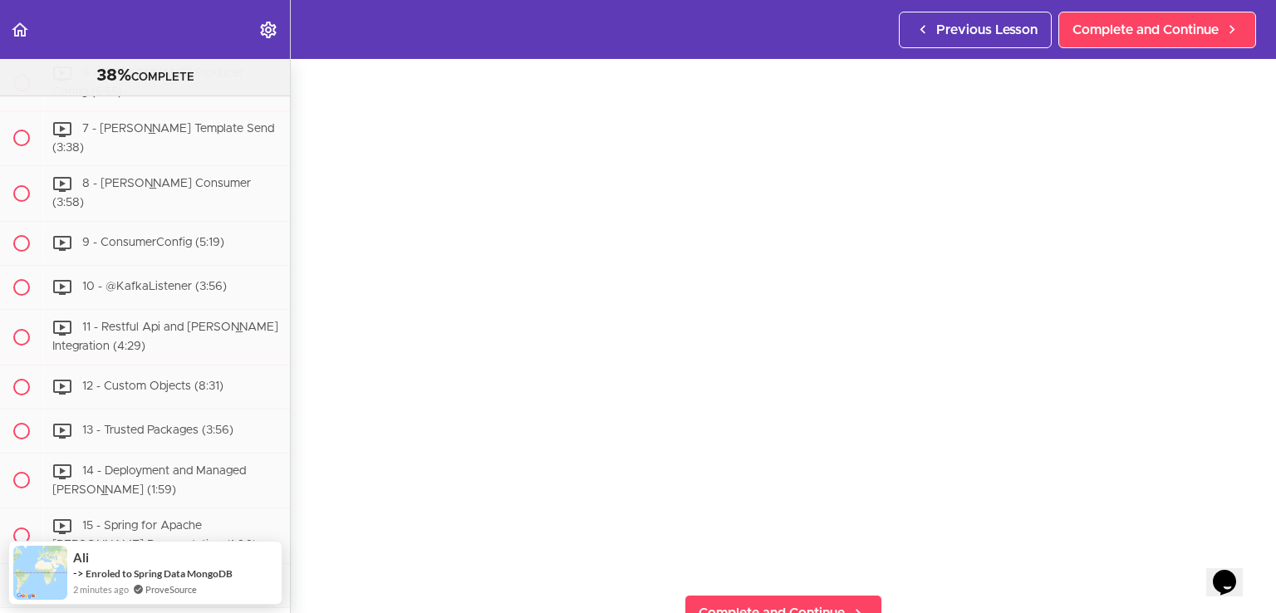
scroll to position [83, 0]
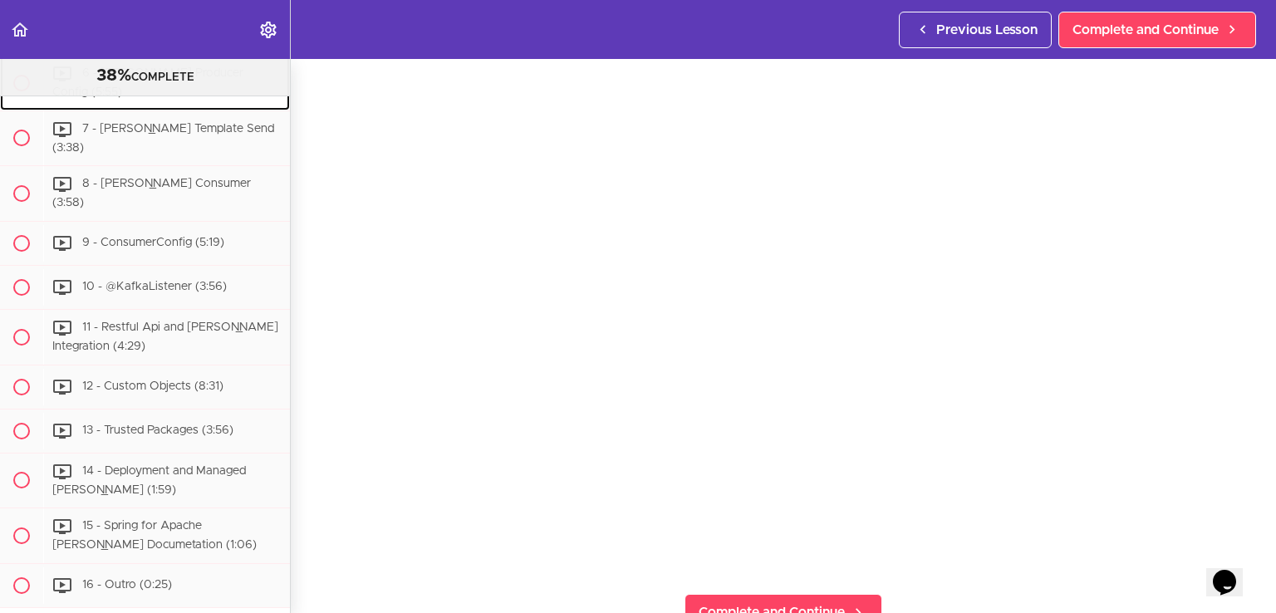
click at [134, 98] on span "6 - Kafka Producer Config (5:55)" at bounding box center [147, 82] width 191 height 31
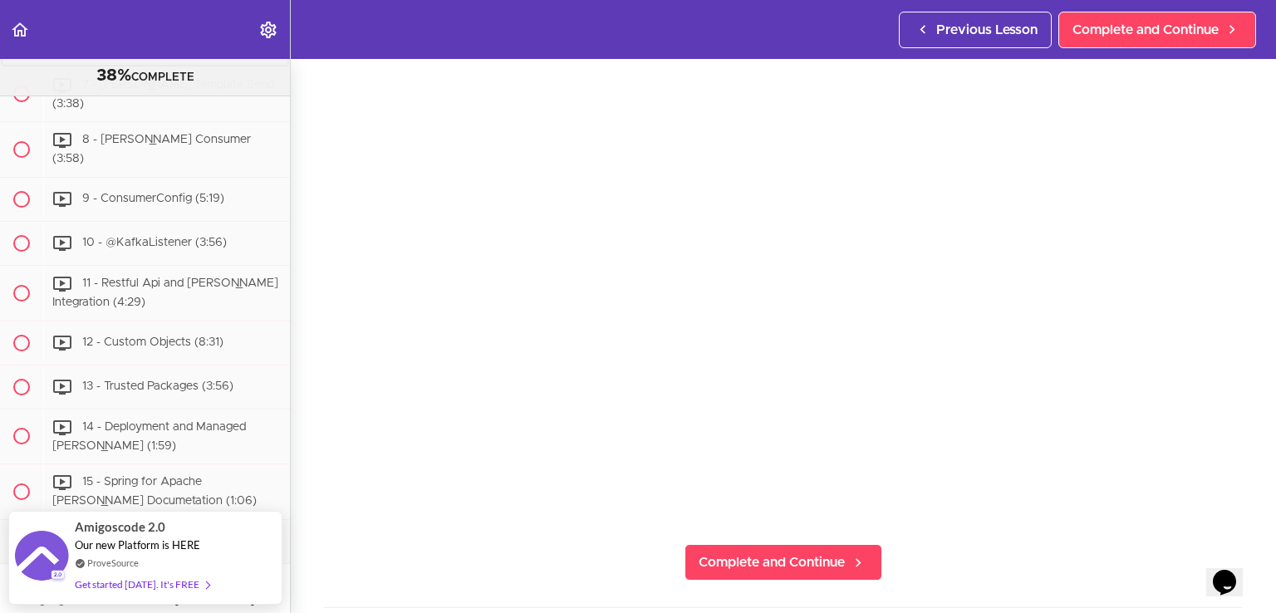
scroll to position [166, 0]
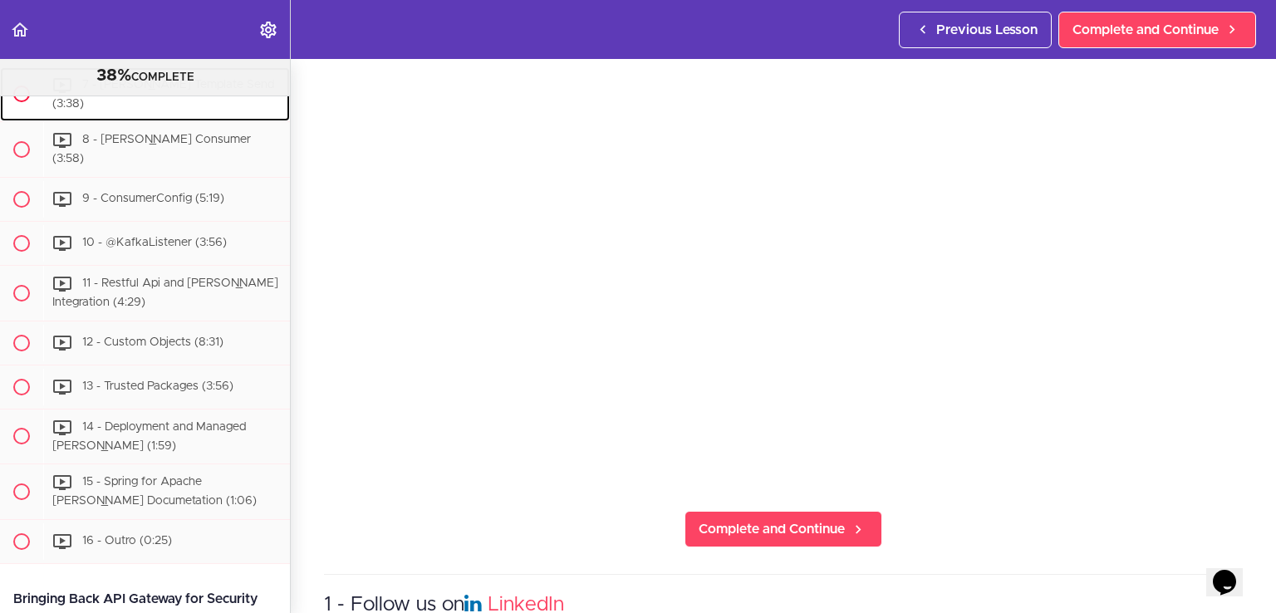
click at [169, 110] on span "7 - Kafka Template Send (3:38)" at bounding box center [163, 94] width 222 height 31
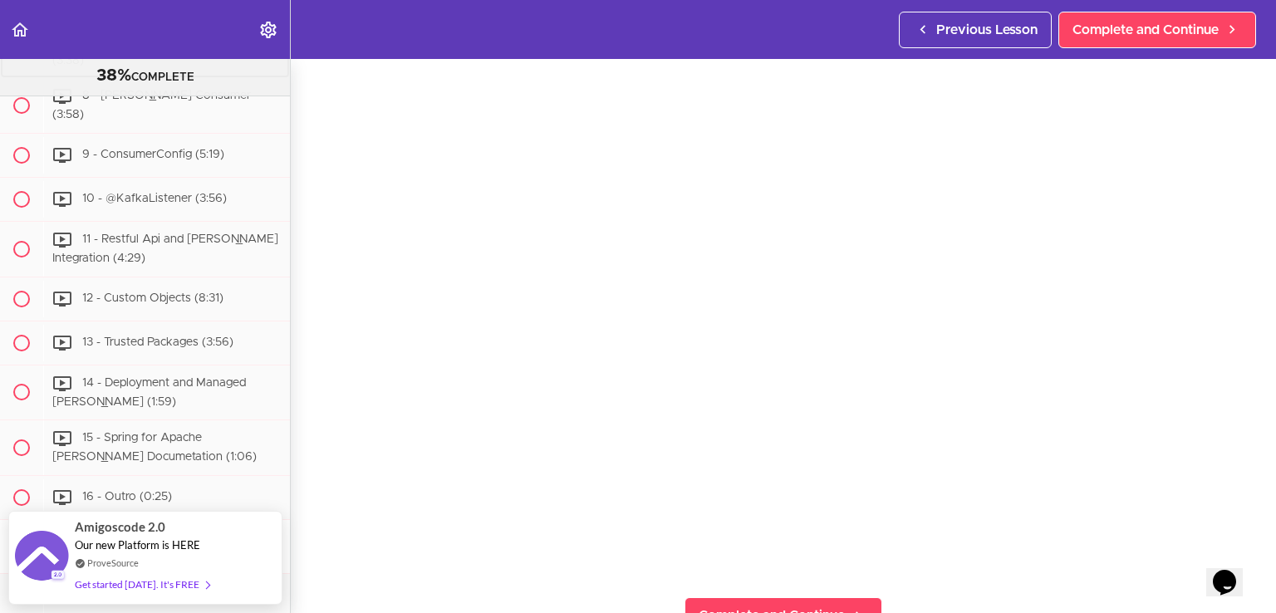
scroll to position [83, 0]
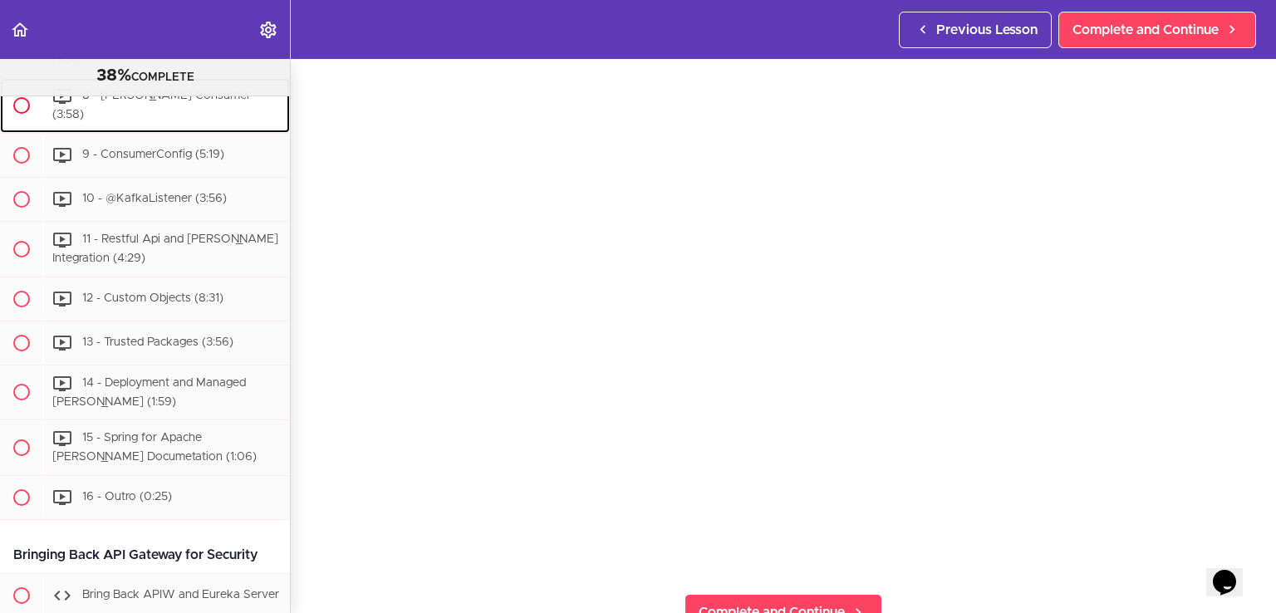
click at [165, 133] on div "8 - Kafka Consumer (3:58)" at bounding box center [166, 105] width 247 height 55
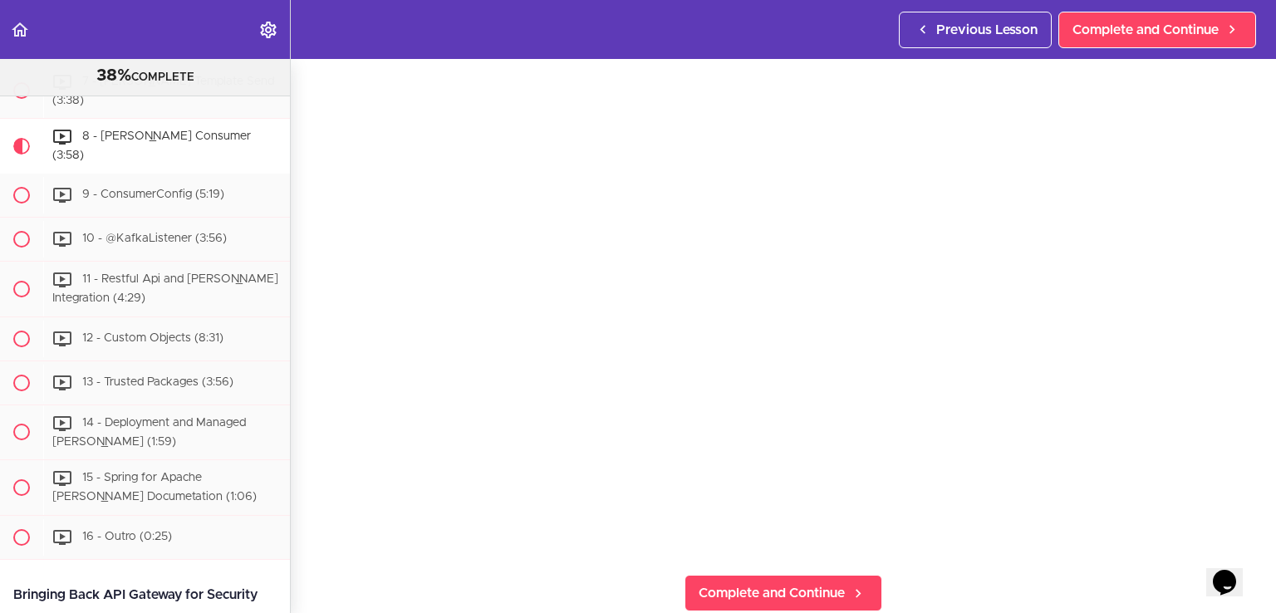
scroll to position [83, 0]
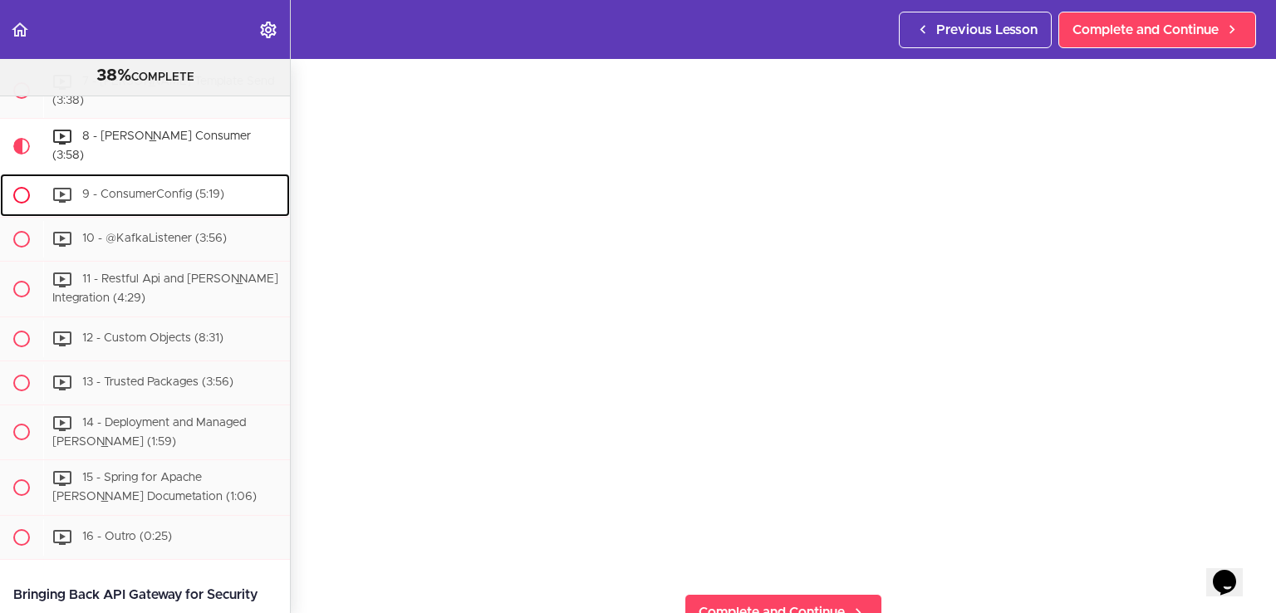
click at [133, 200] on span "9 - ConsumerConfig (5:19)" at bounding box center [153, 195] width 142 height 12
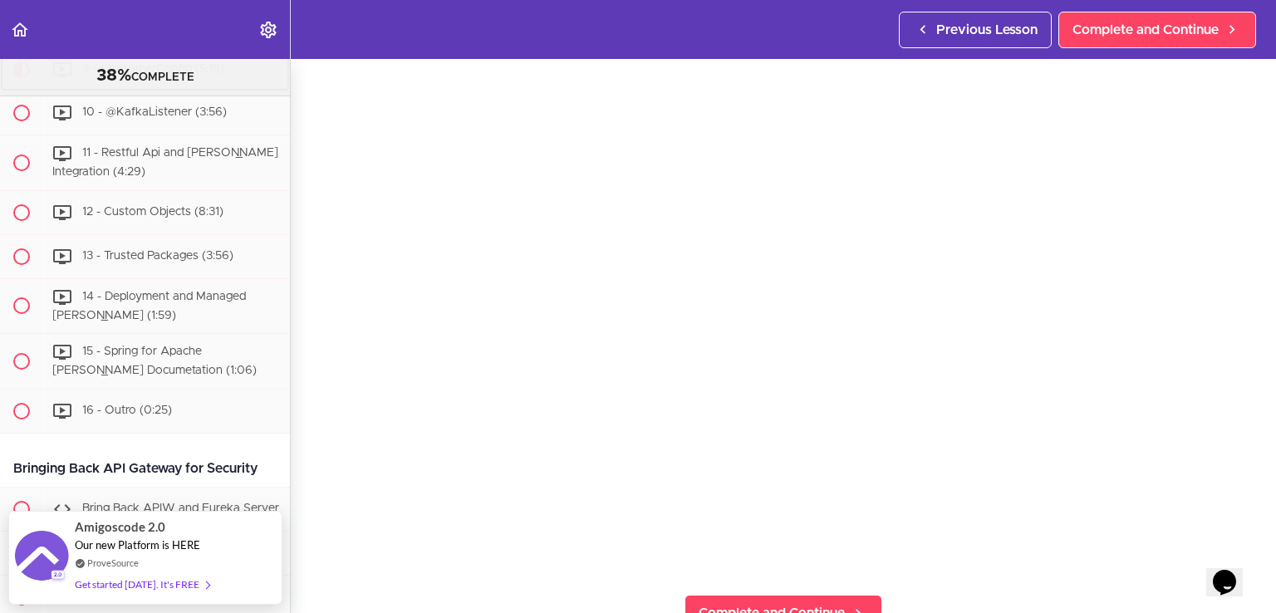
scroll to position [83, 0]
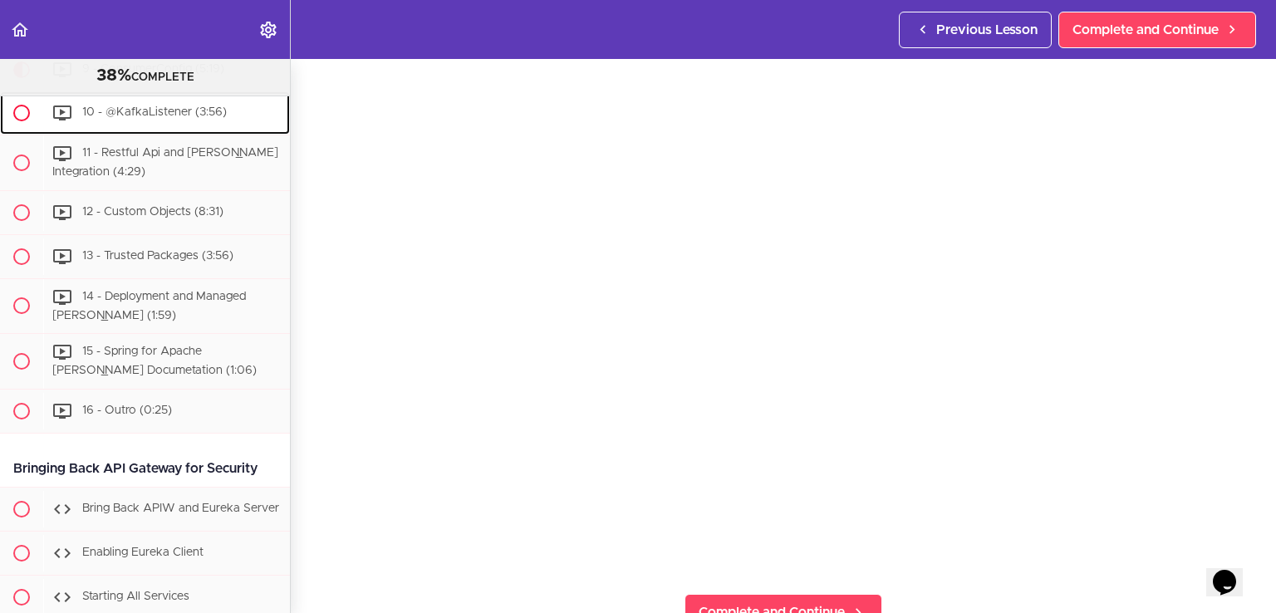
click at [131, 118] on span "10 - @KafkaListener (3:56)" at bounding box center [154, 112] width 145 height 12
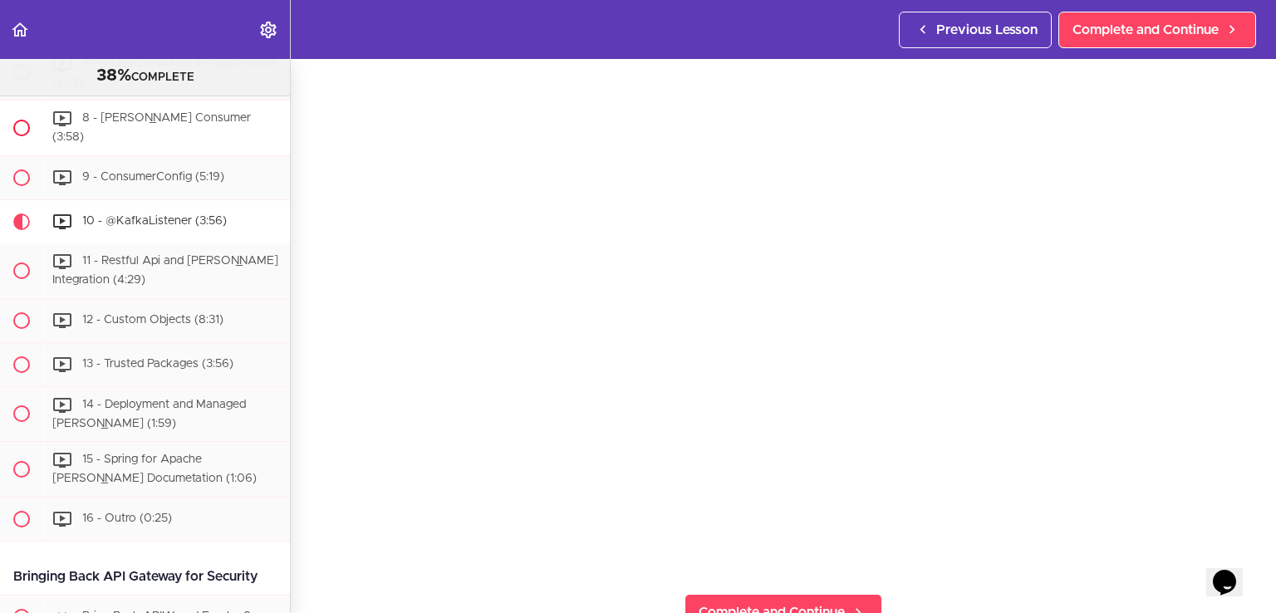
scroll to position [8304, 0]
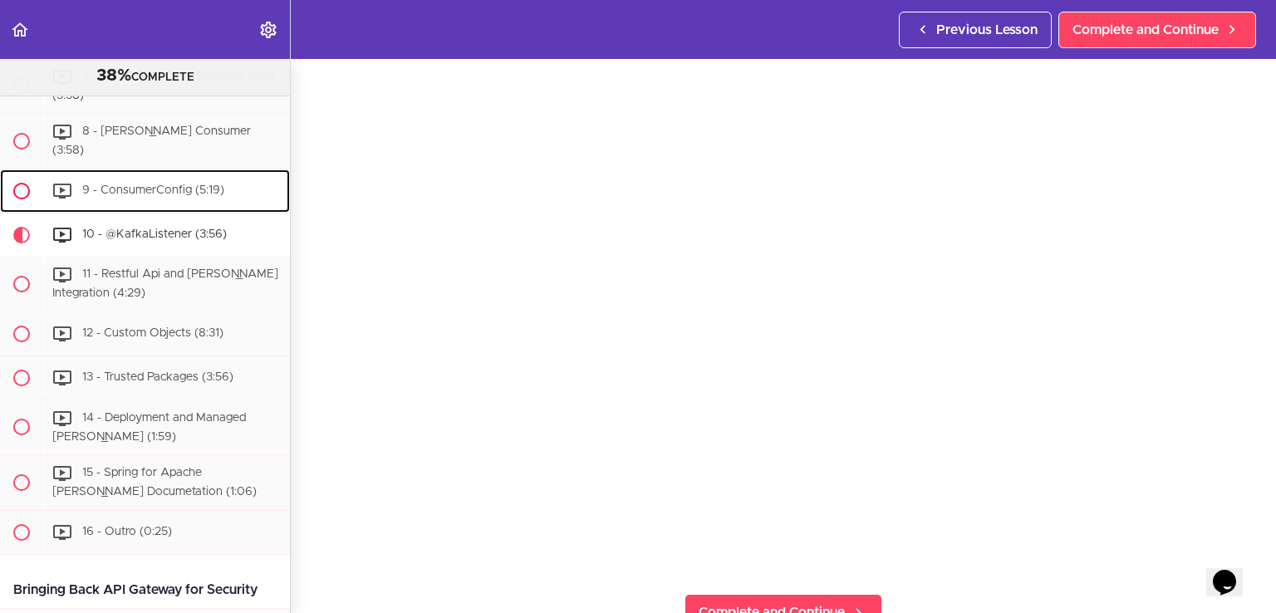
click at [126, 196] on span "9 - ConsumerConfig (5:19)" at bounding box center [153, 190] width 142 height 12
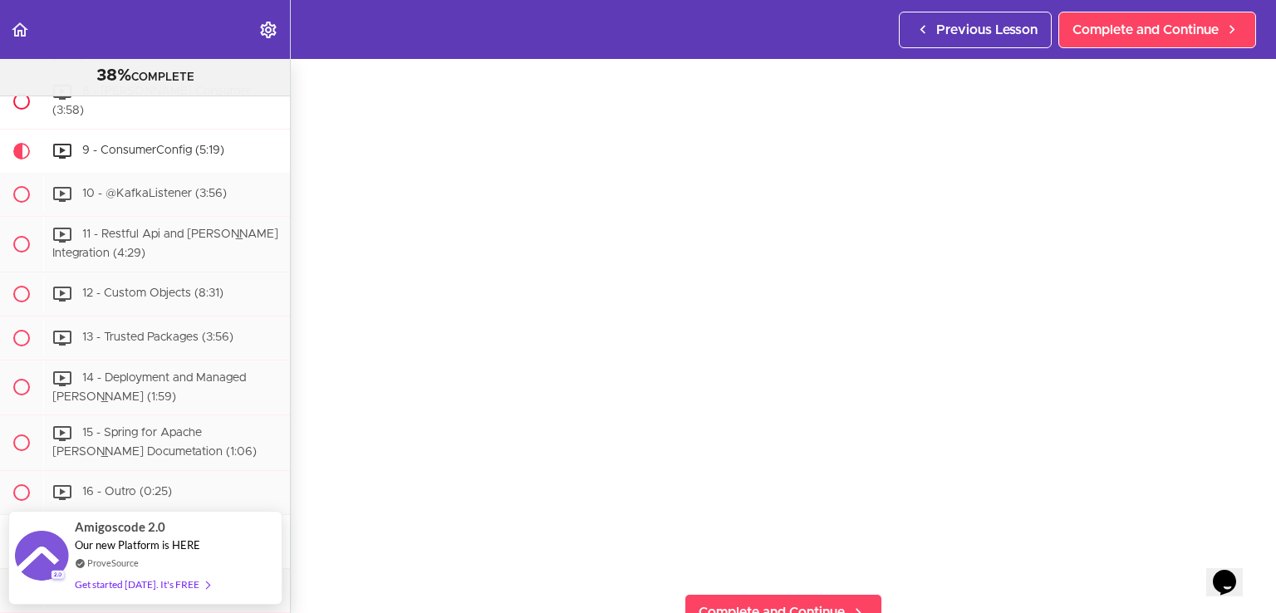
scroll to position [8342, 0]
click at [143, 119] on span "8 - Kafka Consumer (3:58)" at bounding box center [151, 103] width 199 height 31
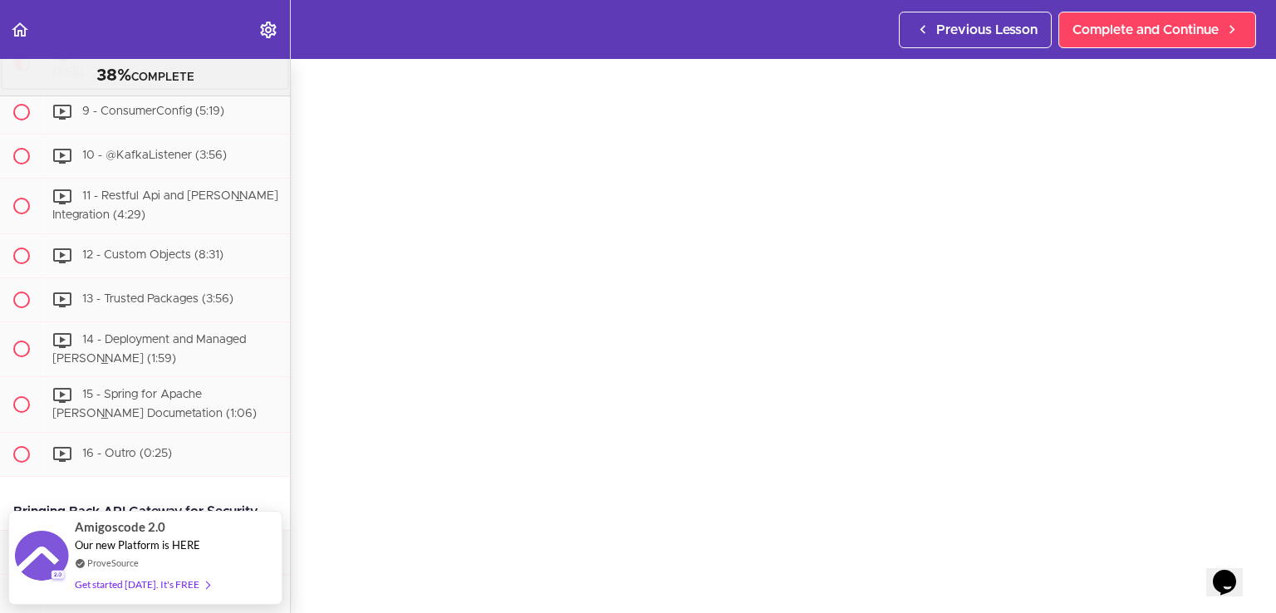
scroll to position [83, 0]
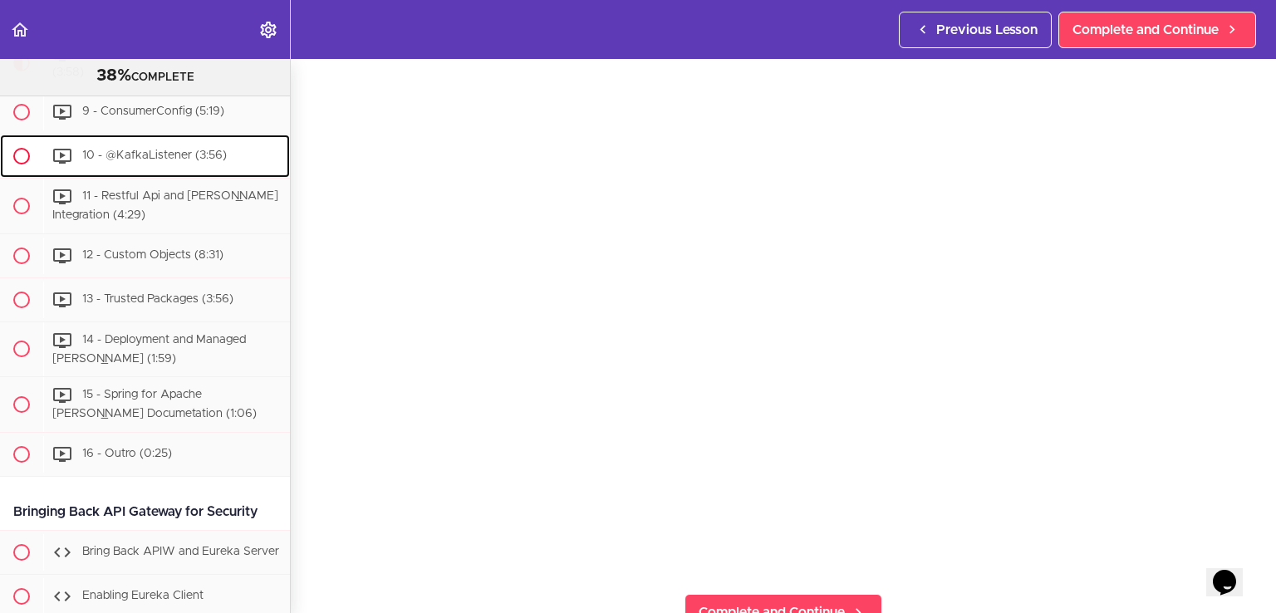
click at [136, 161] on span "10 - @KafkaListener (3:56)" at bounding box center [154, 156] width 145 height 12
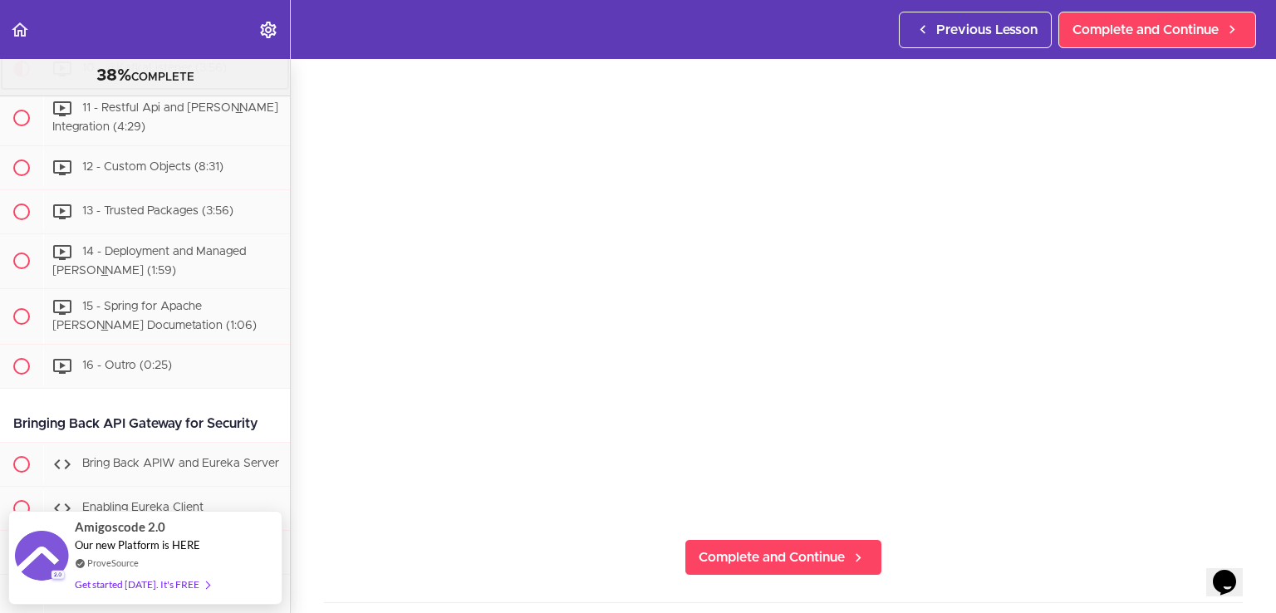
scroll to position [166, 0]
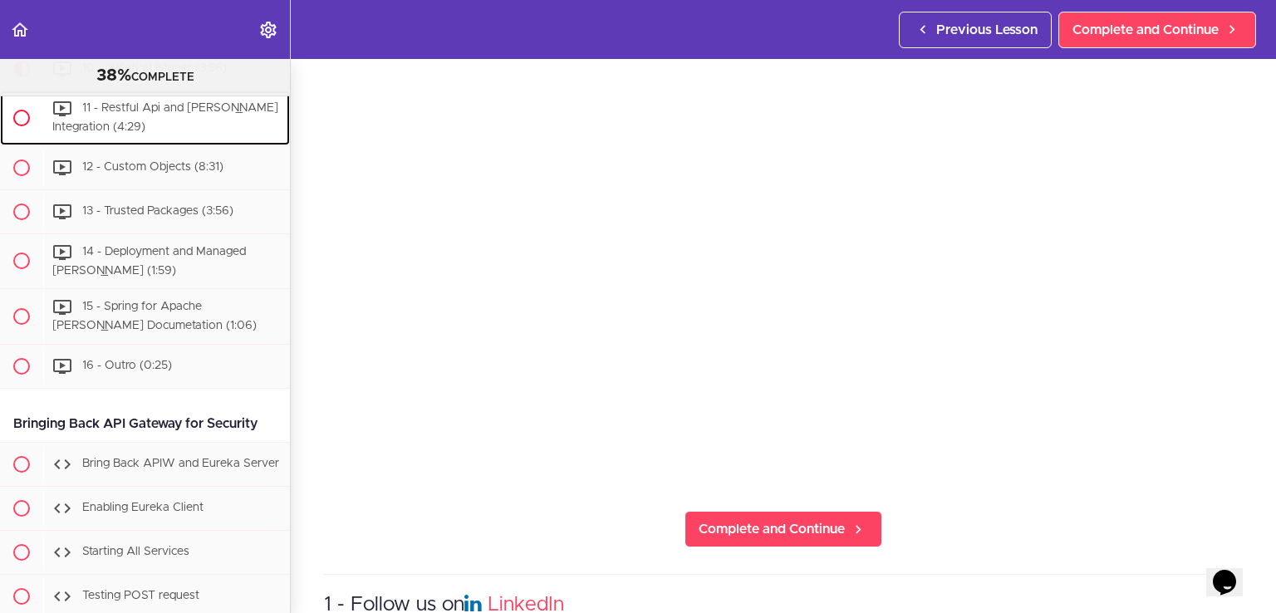
click at [139, 145] on div "11 - Restful Api and Kafka Integration (4:29)" at bounding box center [166, 118] width 247 height 55
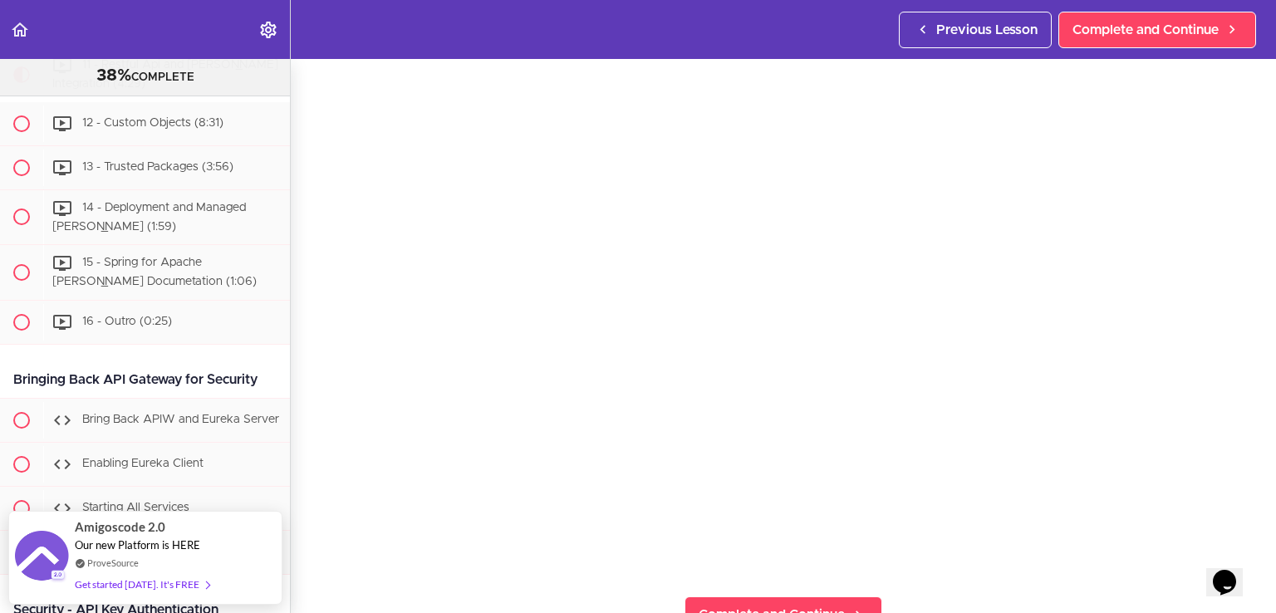
scroll to position [83, 0]
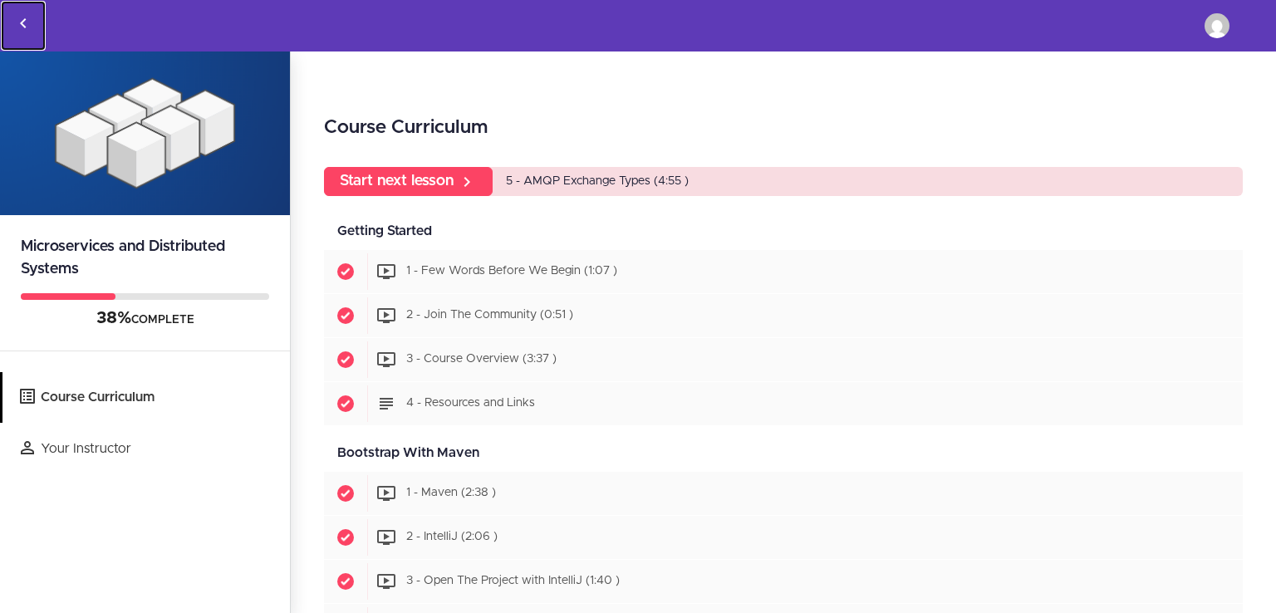
click at [31, 19] on icon "Back to courses" at bounding box center [23, 23] width 20 height 20
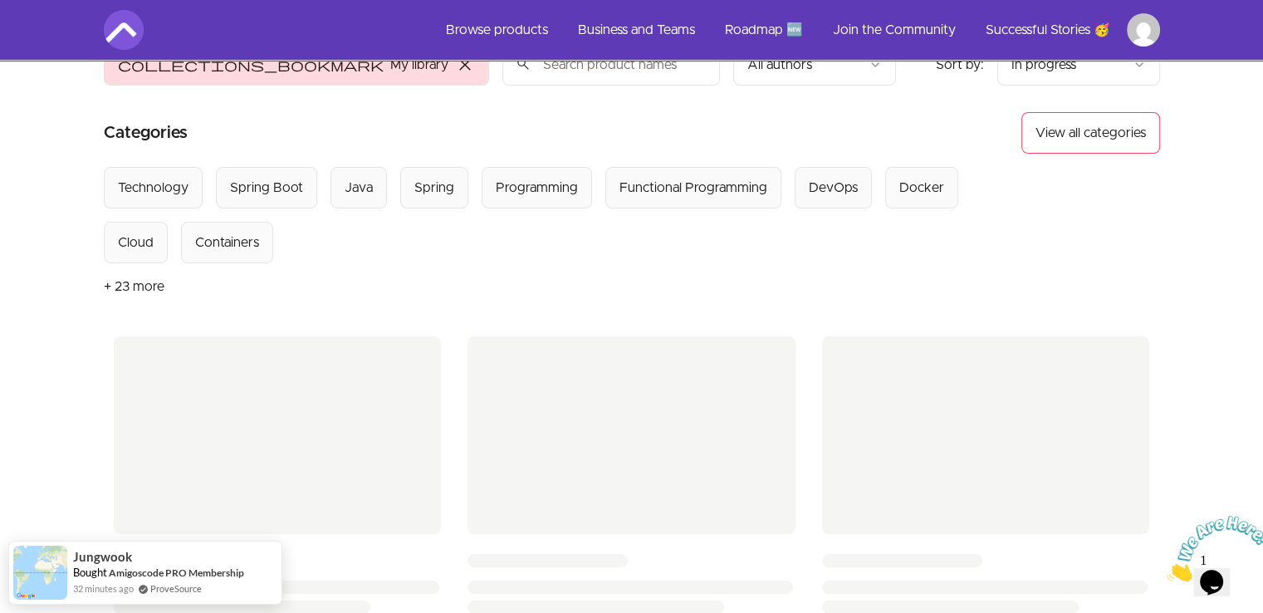
click at [134, 282] on button "+ 23 more" at bounding box center [134, 286] width 61 height 47
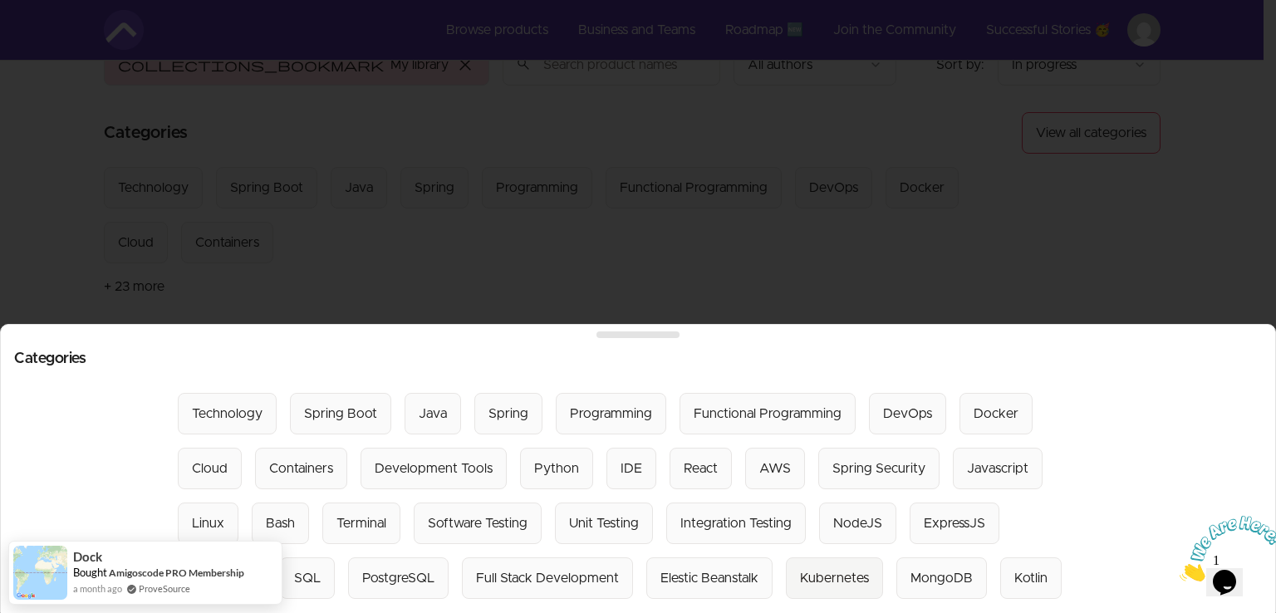
click at [800, 568] on div "Kubernetes" at bounding box center [834, 578] width 69 height 20
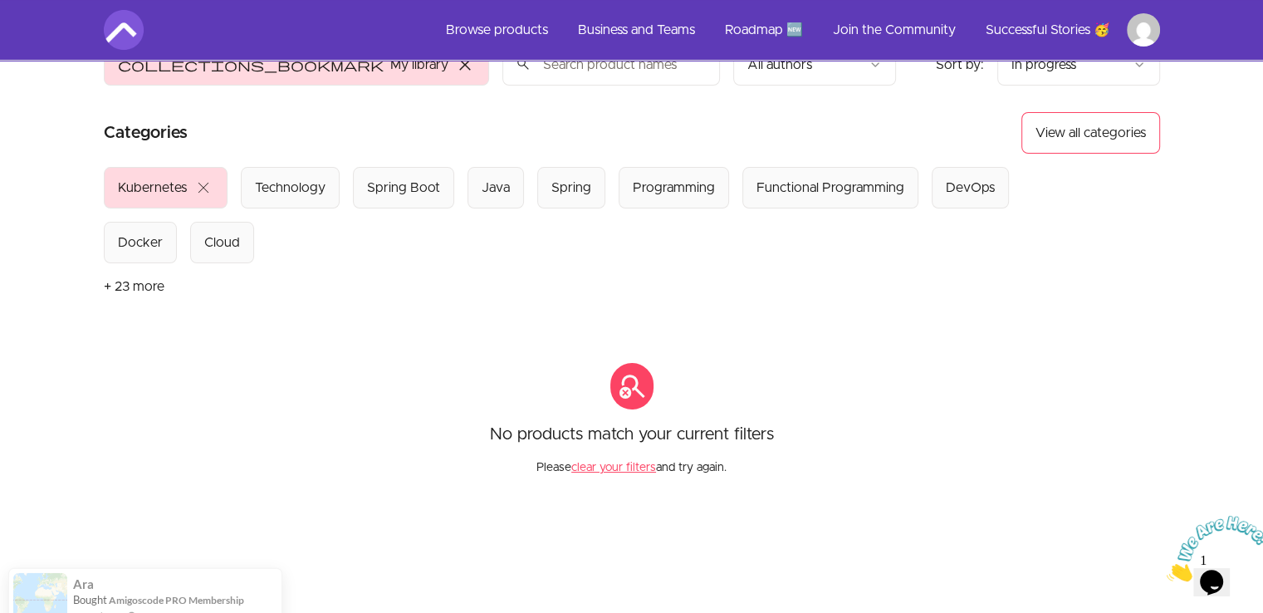
click at [611, 466] on button "clear your filters" at bounding box center [613, 467] width 85 height 17
click at [199, 183] on span "close" at bounding box center [204, 188] width 20 height 20
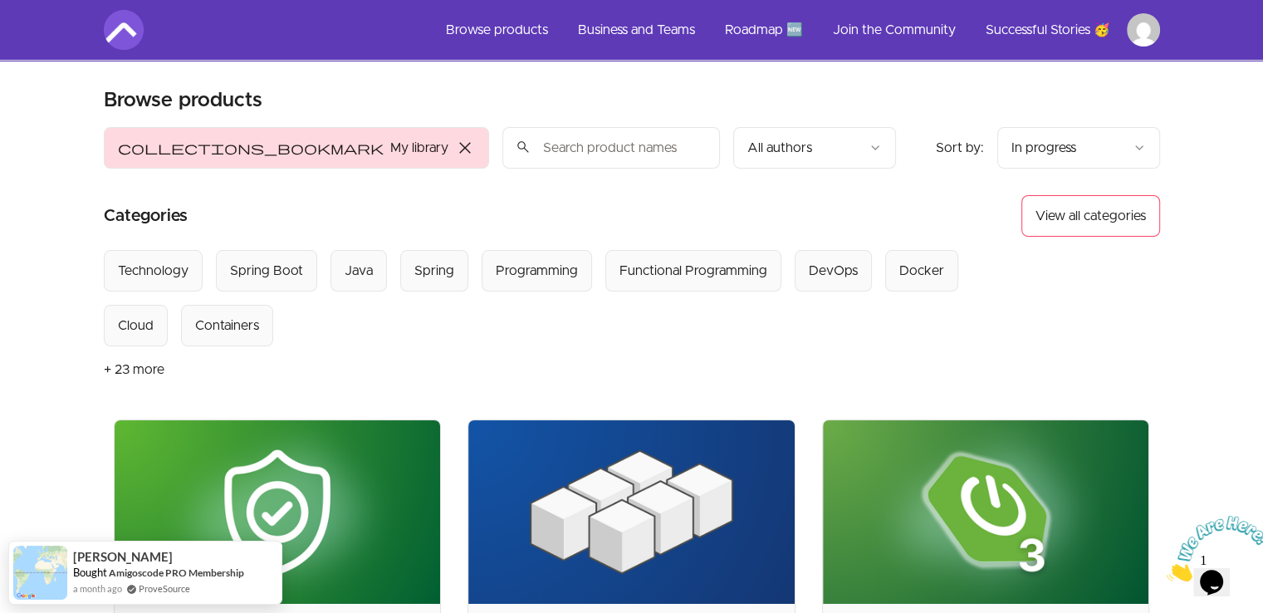
click at [455, 150] on span "close" at bounding box center [465, 148] width 20 height 20
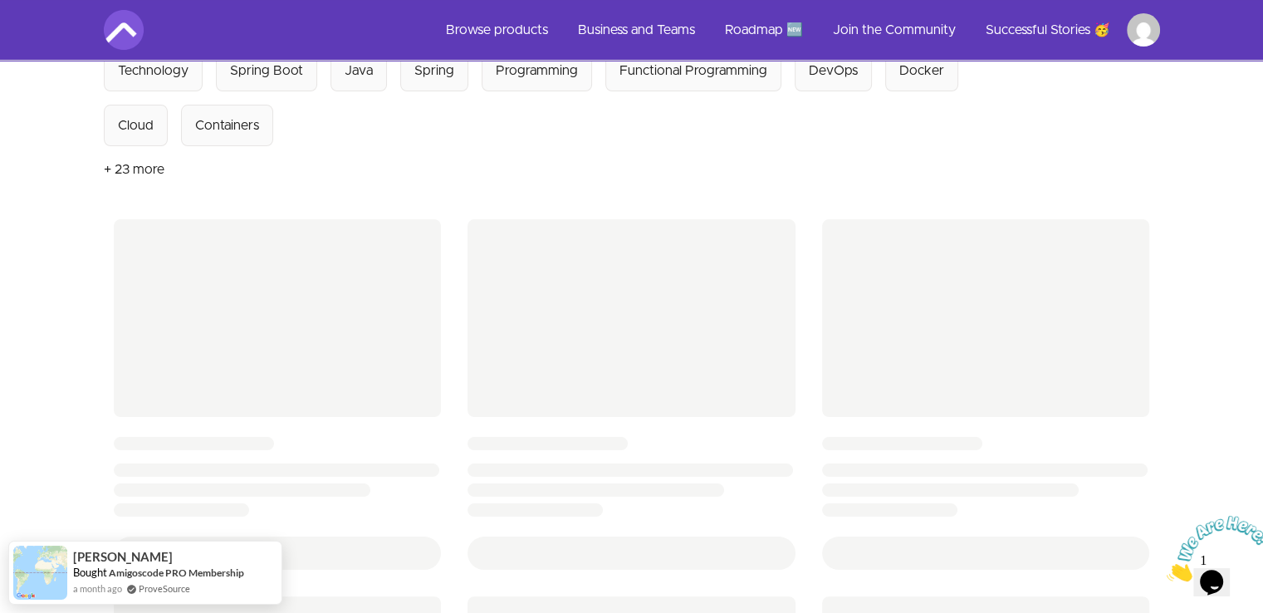
scroll to position [166, 0]
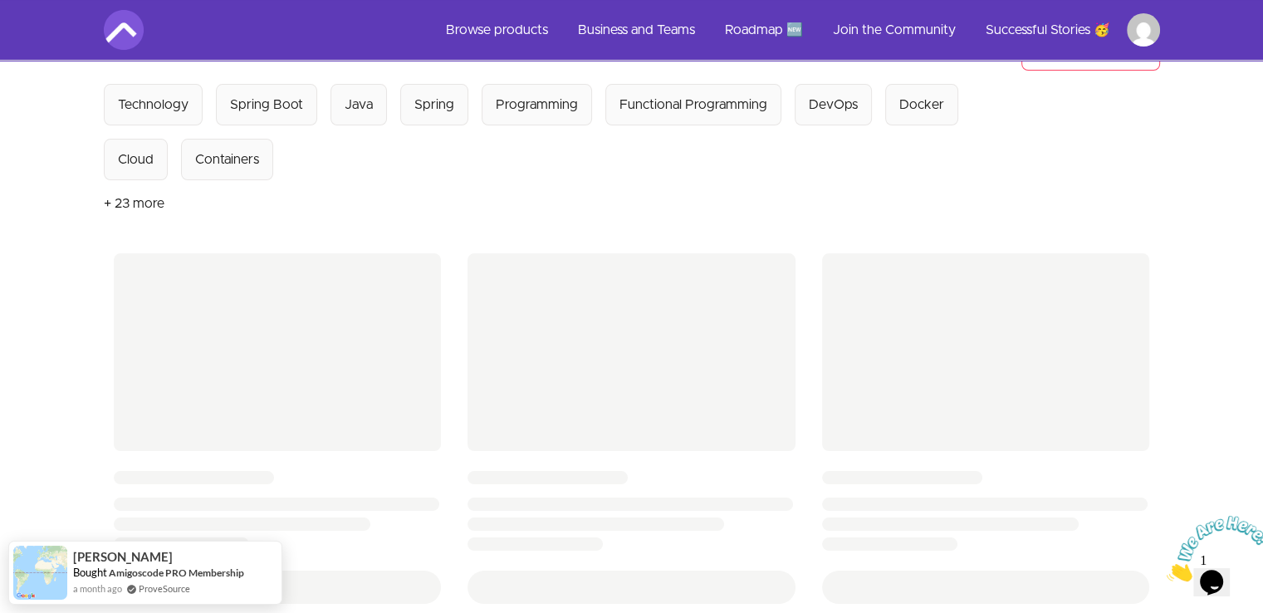
click at [124, 194] on button "+ 23 more" at bounding box center [134, 203] width 61 height 47
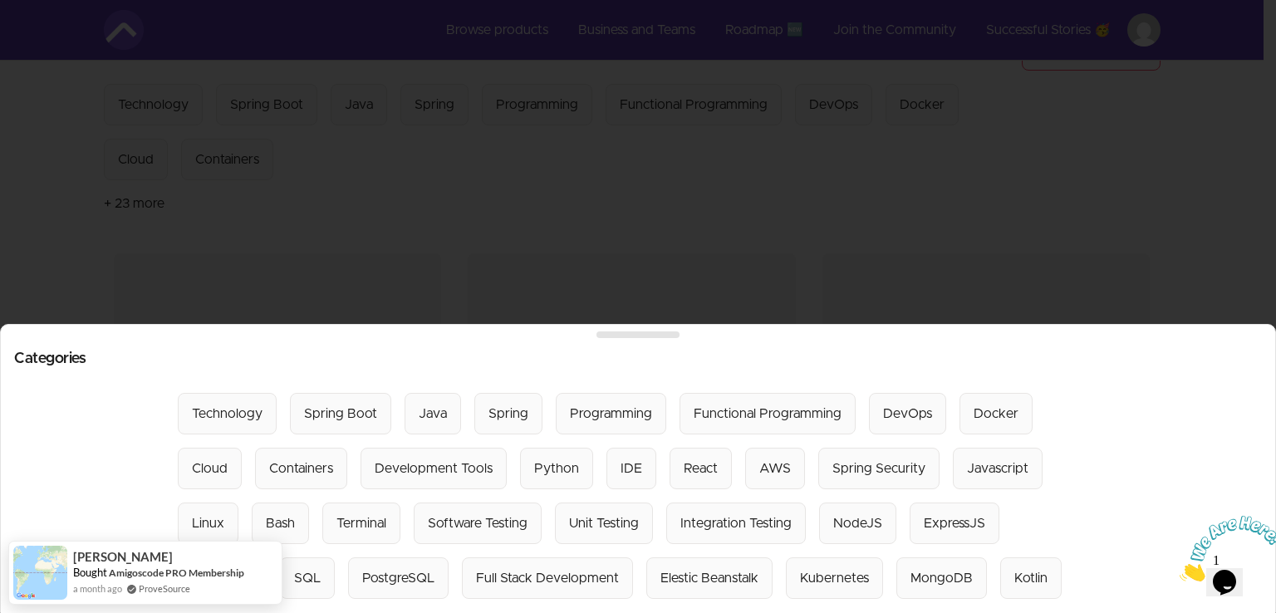
click at [947, 254] on div at bounding box center [638, 306] width 1276 height 613
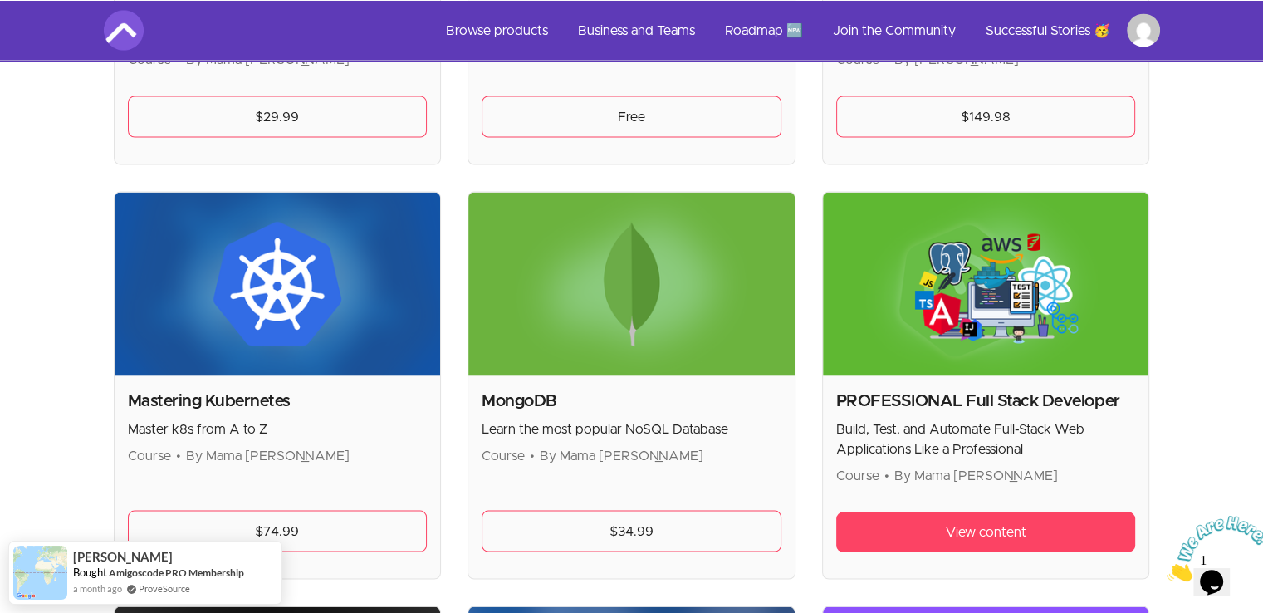
scroll to position [3156, 0]
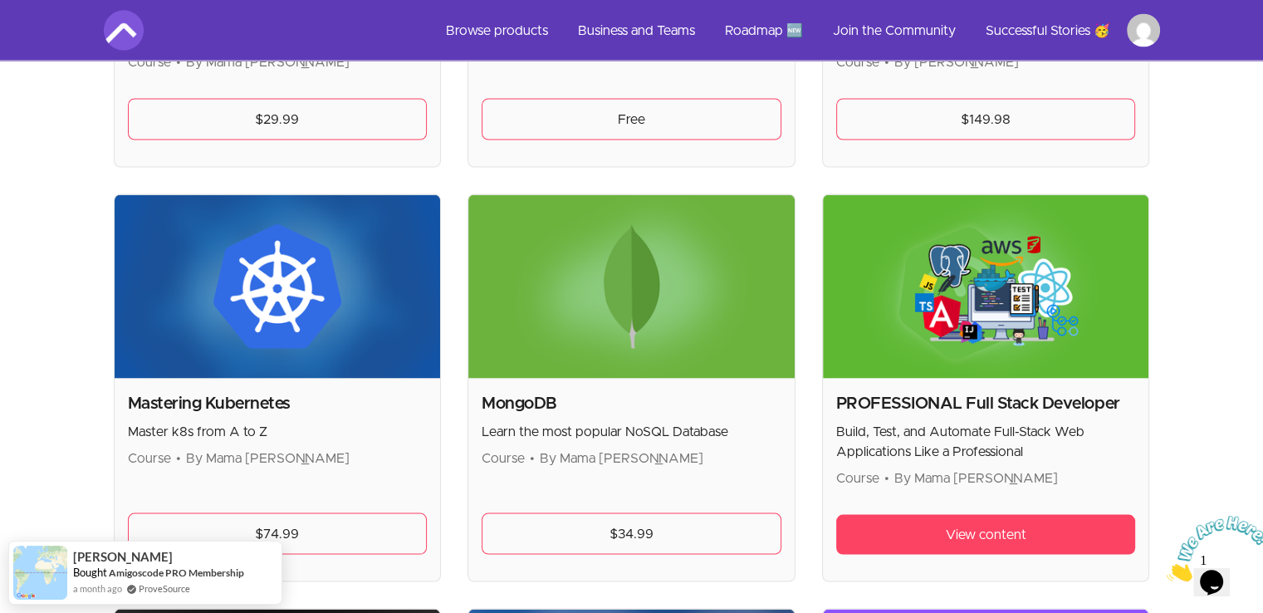
click at [251, 400] on h2 "Mastering Kubernetes" at bounding box center [278, 402] width 300 height 23
click at [250, 303] on img at bounding box center [278, 286] width 326 height 184
click at [308, 531] on link "$74.99" at bounding box center [278, 533] width 300 height 42
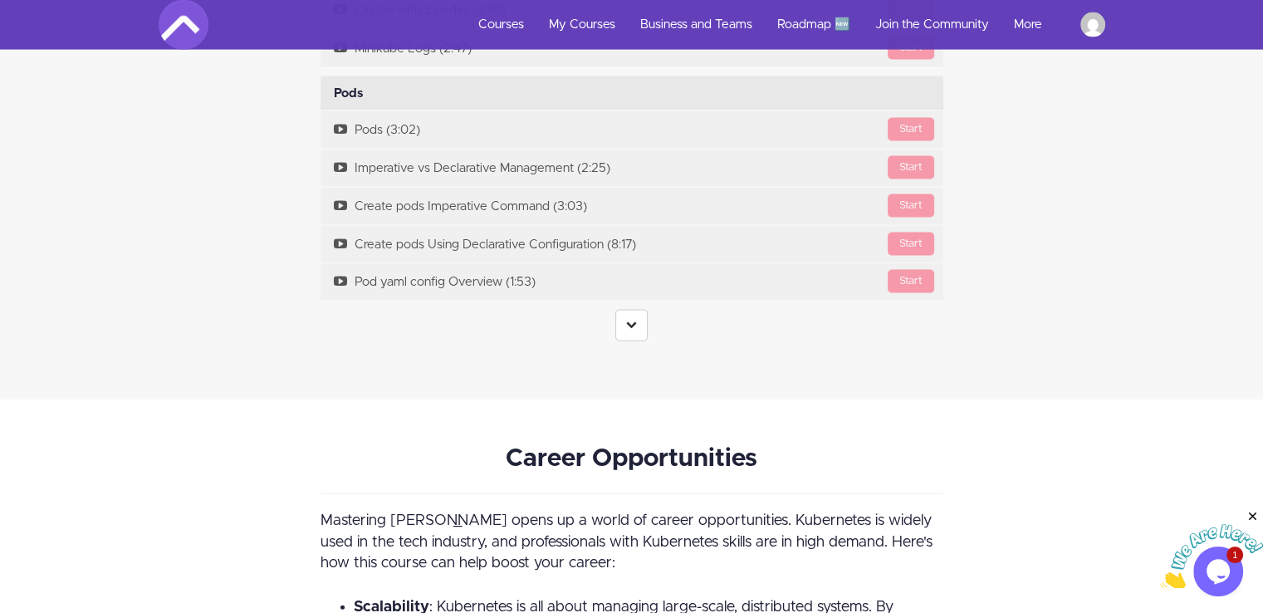
scroll to position [3655, 0]
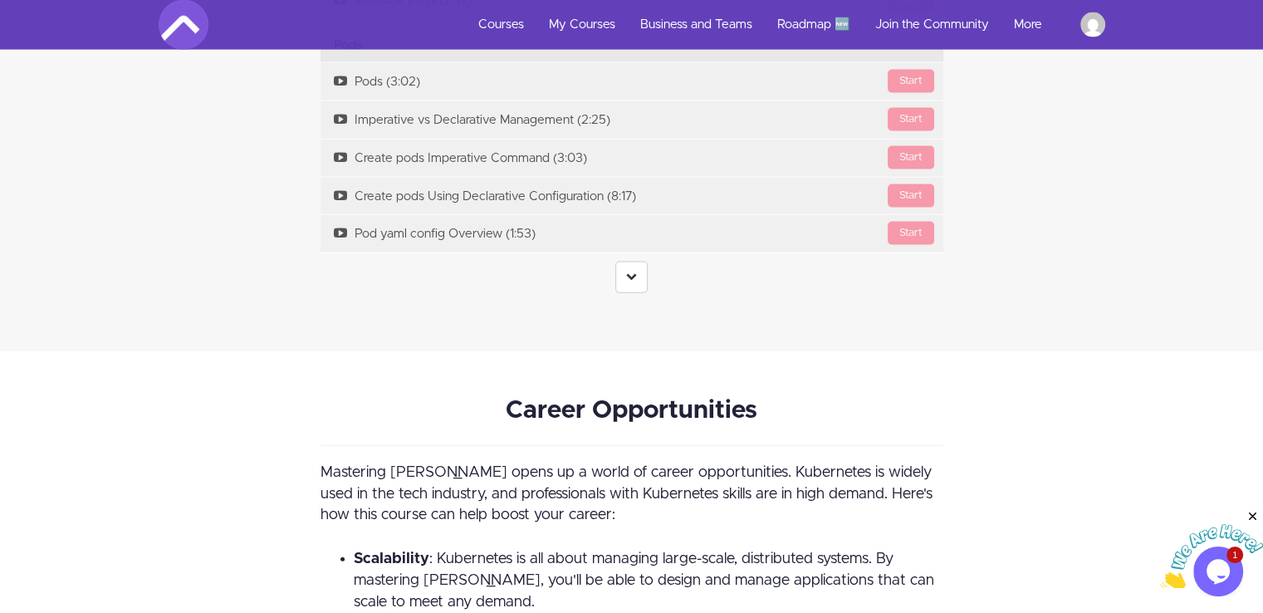
click at [628, 271] on icon at bounding box center [631, 276] width 11 height 11
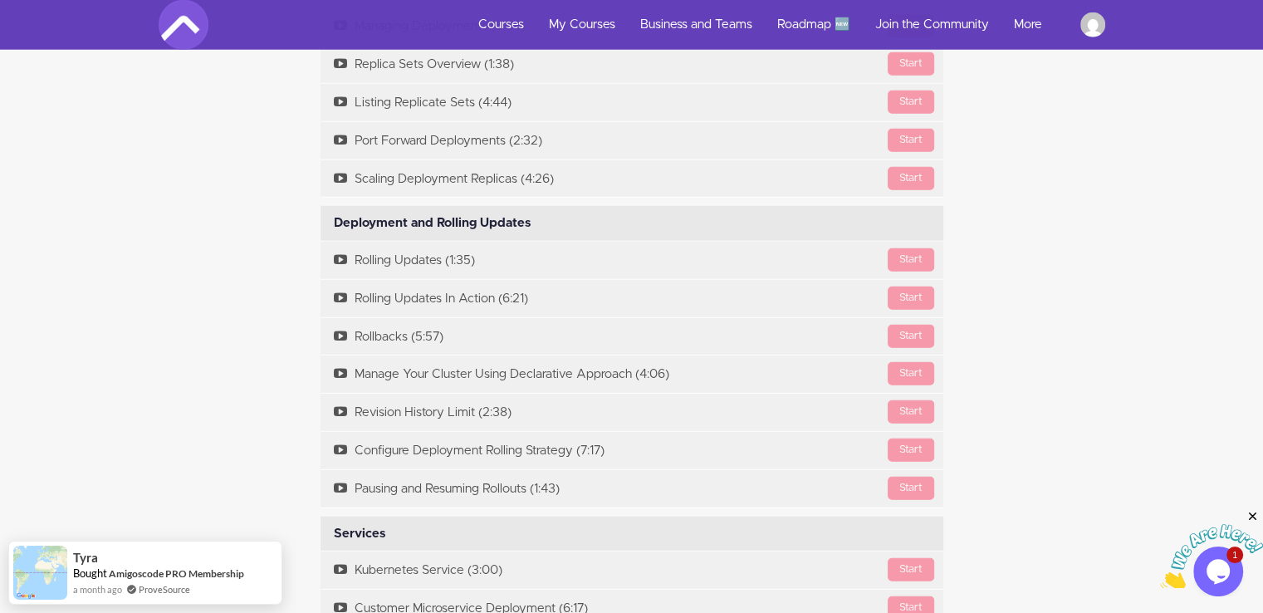
scroll to position [4734, 0]
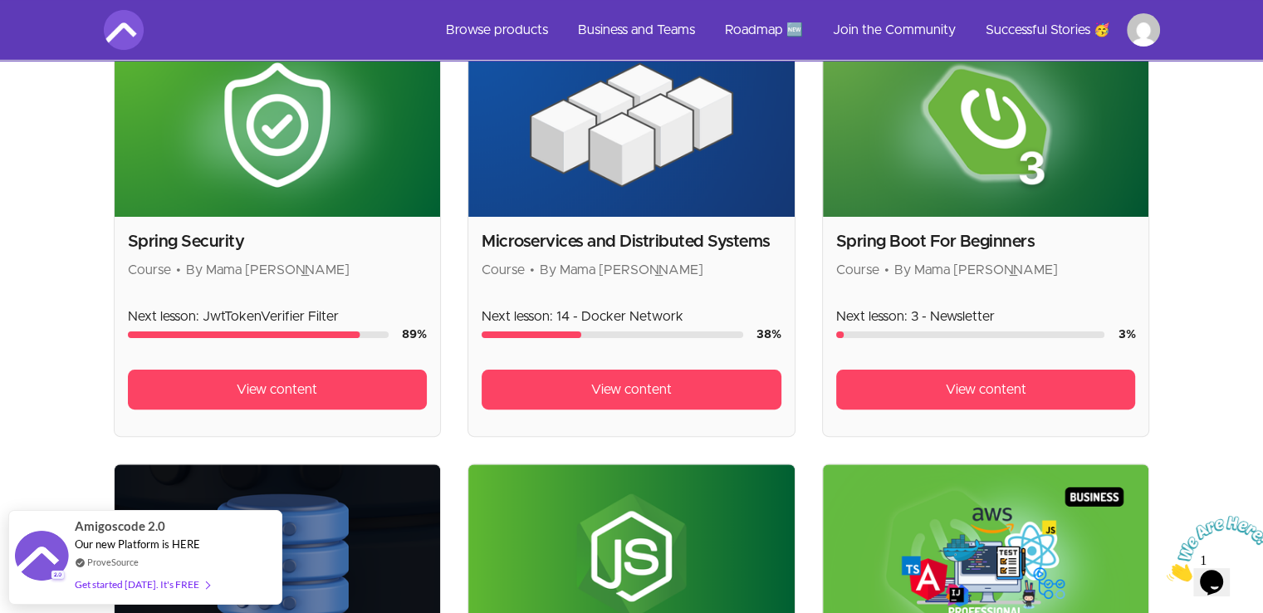
scroll to position [415, 0]
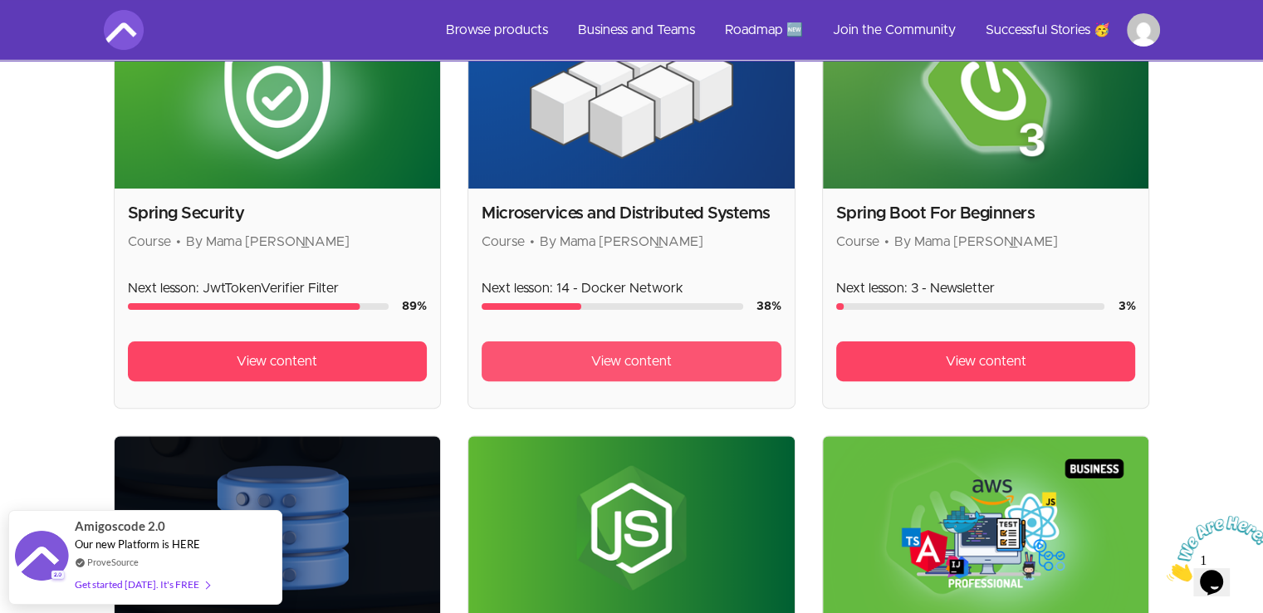
click at [621, 363] on span "View content" at bounding box center [631, 361] width 81 height 20
